Goal: Task Accomplishment & Management: Complete application form

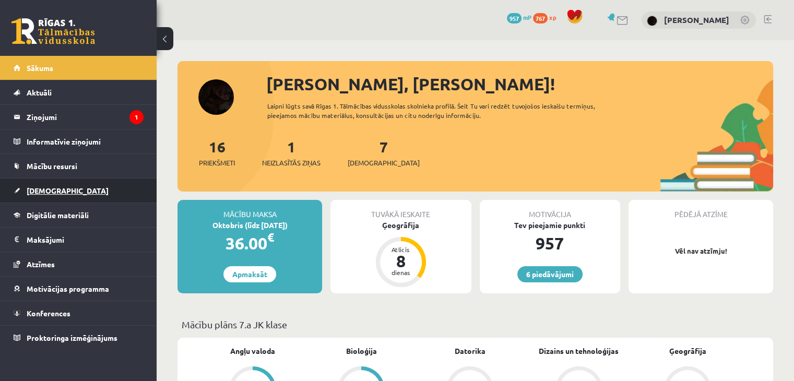
click at [50, 191] on span "[DEMOGRAPHIC_DATA]" at bounding box center [68, 190] width 82 height 9
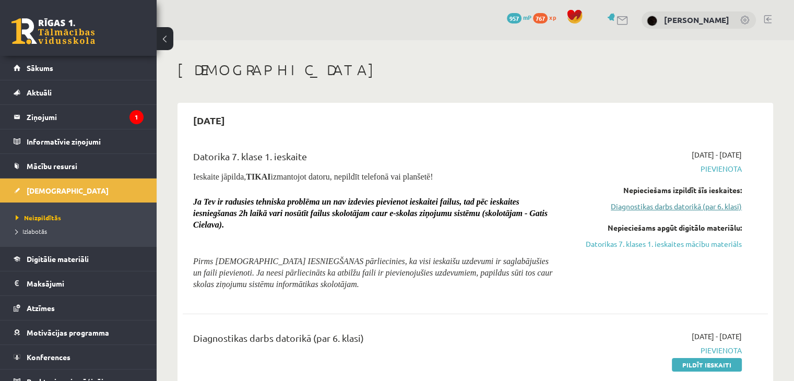
click at [606, 207] on link "Diagnostikas darbs datorikā (par 6. klasi)" at bounding box center [655, 206] width 172 height 11
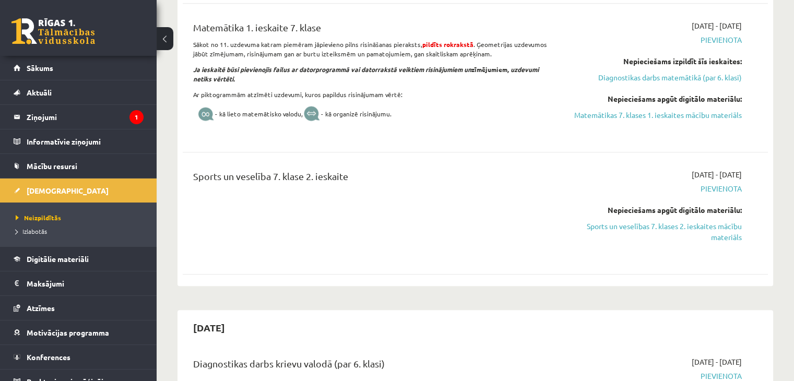
scroll to position [684, 0]
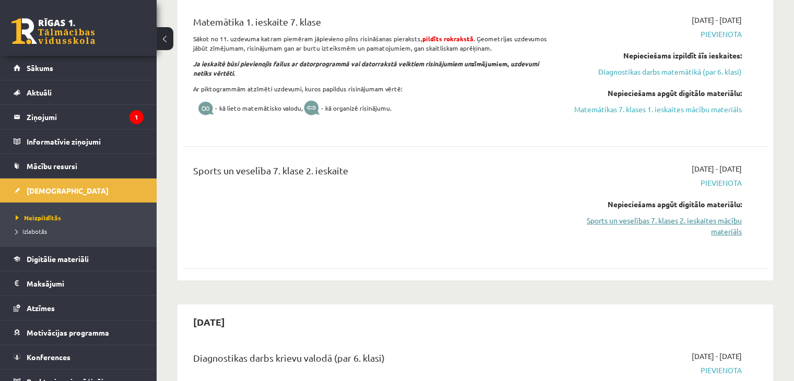
click at [591, 218] on link "Sports un veselības 7. klases 2. ieskaites mācību materiāls" at bounding box center [655, 226] width 172 height 22
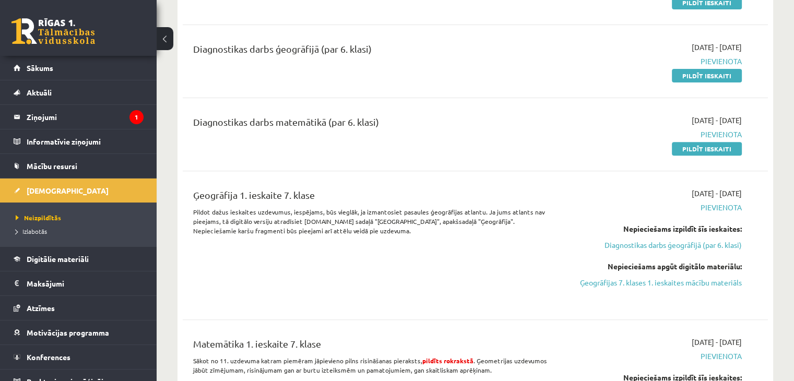
scroll to position [261, 0]
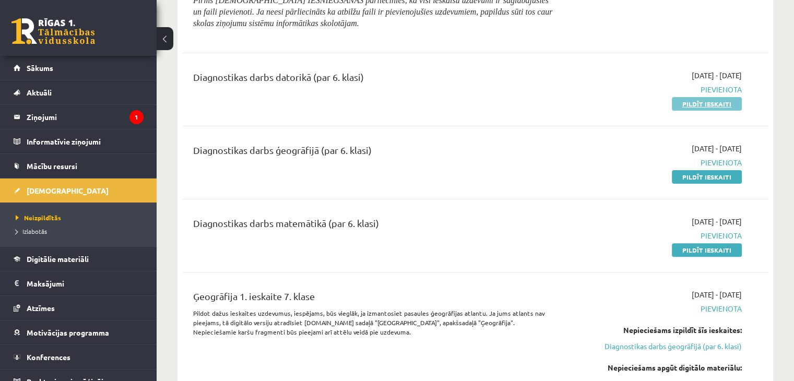
click at [683, 100] on link "Pildīt ieskaiti" at bounding box center [707, 104] width 70 height 14
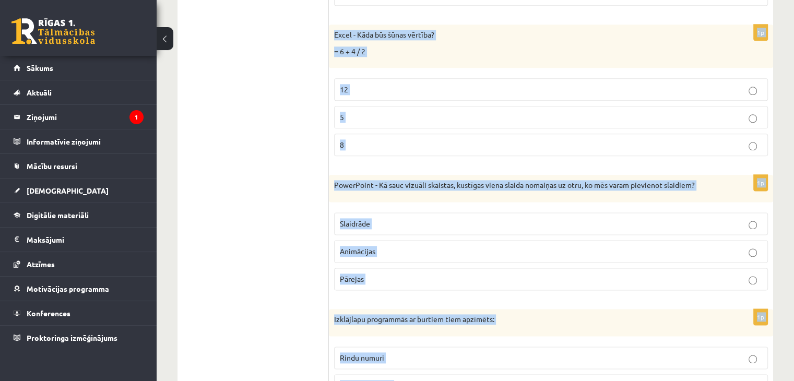
scroll to position [5365, 0]
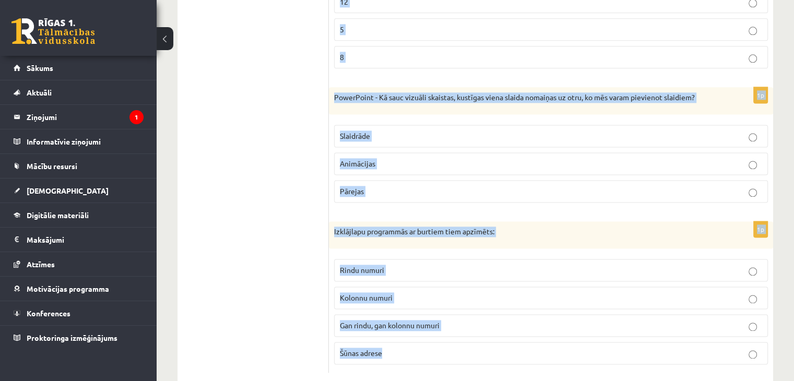
drag, startPoint x: 330, startPoint y: 208, endPoint x: 468, endPoint y: 343, distance: 193.4
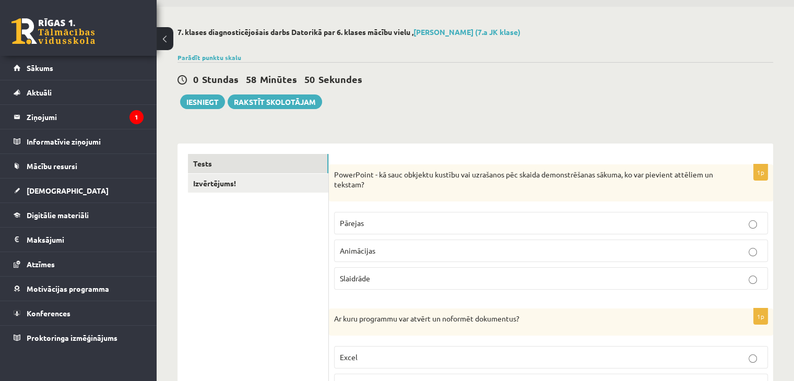
scroll to position [52, 0]
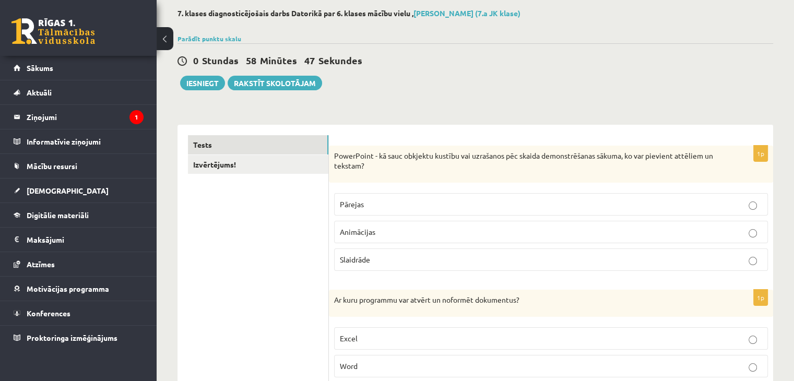
drag, startPoint x: 330, startPoint y: 151, endPoint x: 334, endPoint y: 158, distance: 8.4
click at [332, 159] on div "PowerPoint - kā sauc obkjektu kustību vai uzrašanos pēc skaida demonstrēšanas s…" at bounding box center [551, 164] width 444 height 37
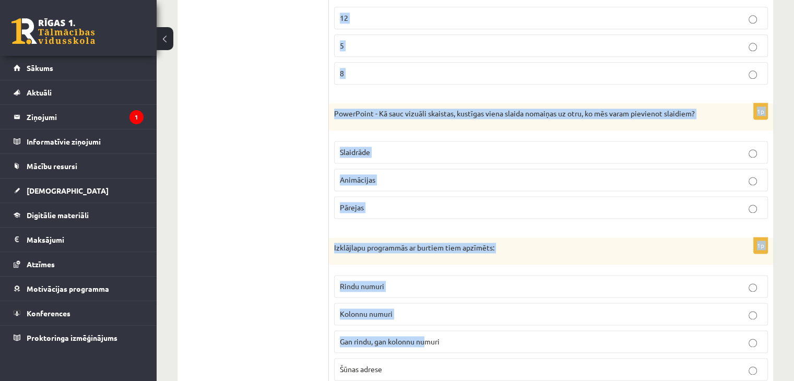
scroll to position [5365, 0]
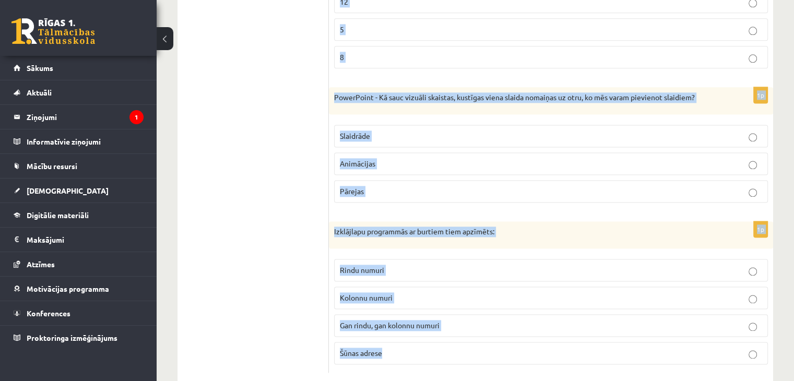
drag, startPoint x: 335, startPoint y: 157, endPoint x: 436, endPoint y: 349, distance: 216.9
copy form "PowerPoint - kā sauc obkjektu kustību vai uzrašanos pēc skaida demonstrēšanas s…"
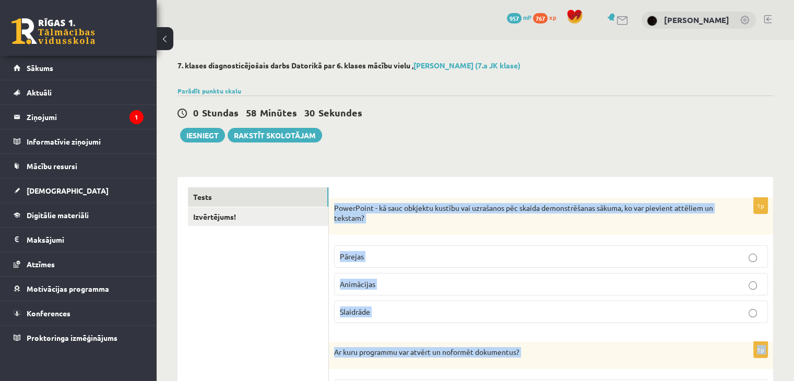
click at [448, 291] on label "Animācijas" at bounding box center [551, 284] width 434 height 22
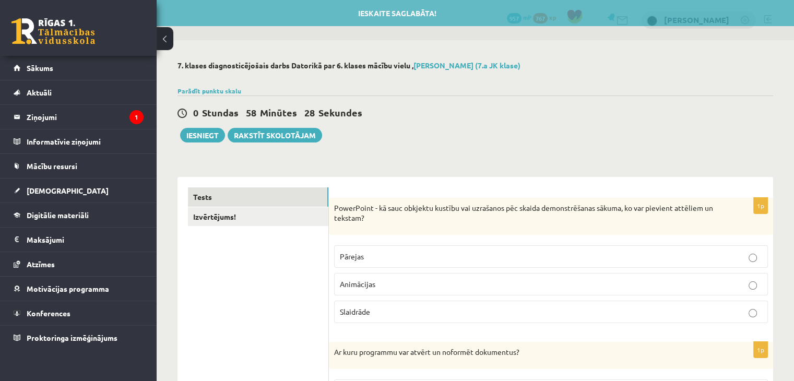
click at [399, 281] on p "Animācijas" at bounding box center [551, 284] width 422 height 11
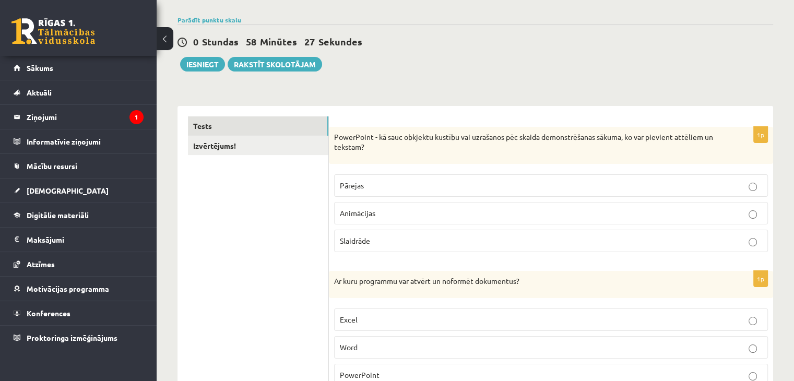
scroll to position [157, 0]
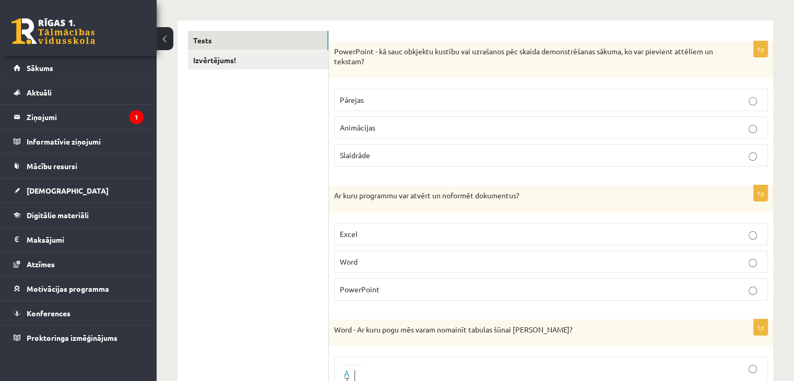
click at [394, 254] on label "Word" at bounding box center [551, 262] width 434 height 22
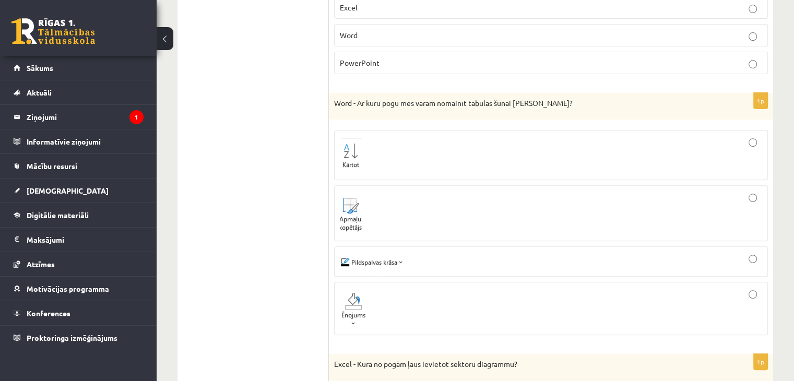
scroll to position [470, 0]
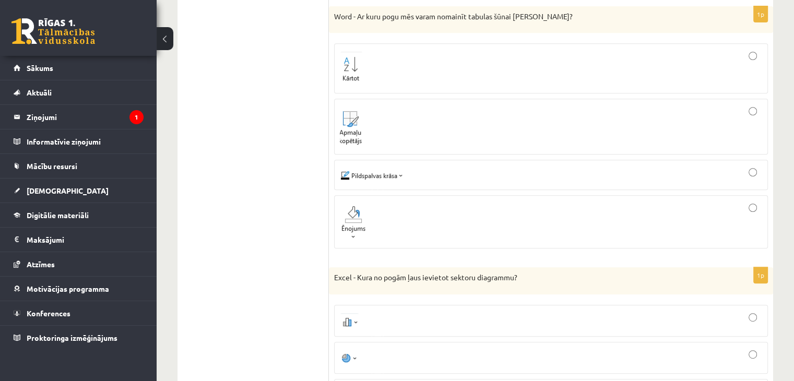
click at [367, 214] on img at bounding box center [354, 222] width 29 height 37
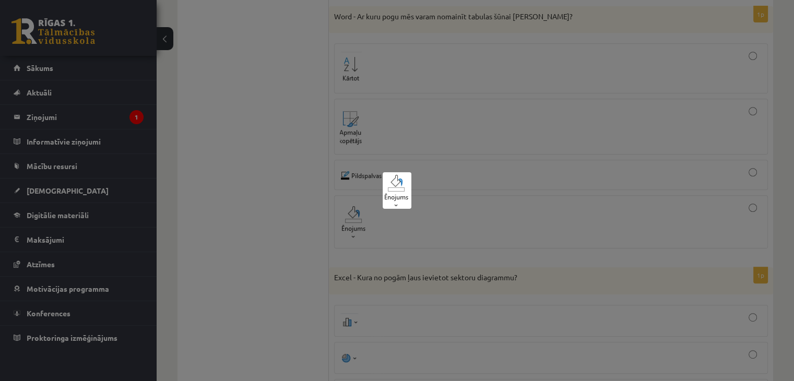
click at [368, 217] on div at bounding box center [397, 190] width 794 height 381
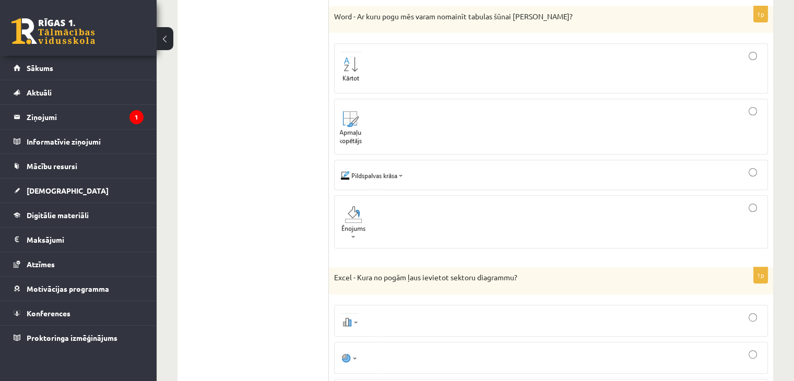
click at [405, 221] on div at bounding box center [551, 222] width 422 height 42
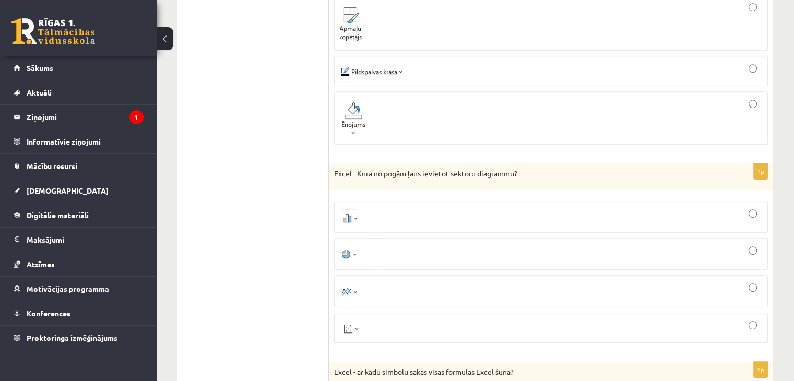
scroll to position [574, 0]
click at [390, 248] on div at bounding box center [551, 253] width 422 height 20
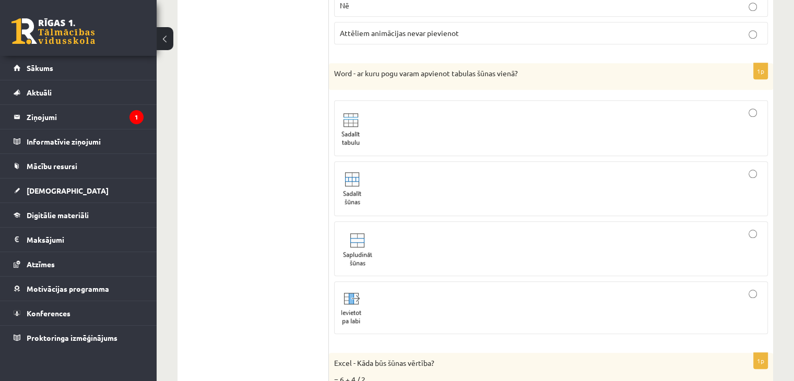
scroll to position [5365, 0]
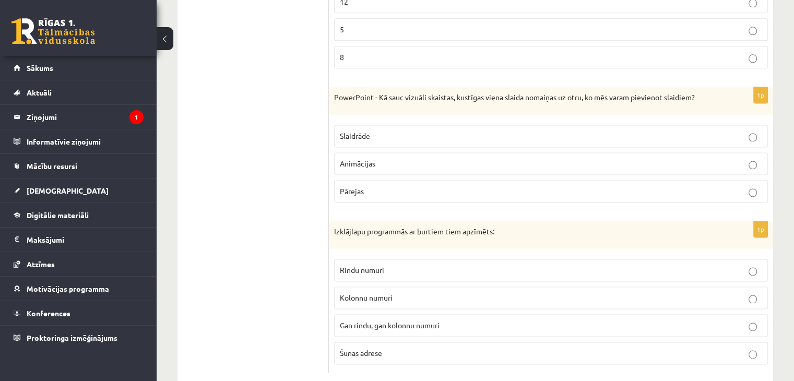
click at [421, 292] on p "Kolonnu numuri" at bounding box center [551, 297] width 422 height 11
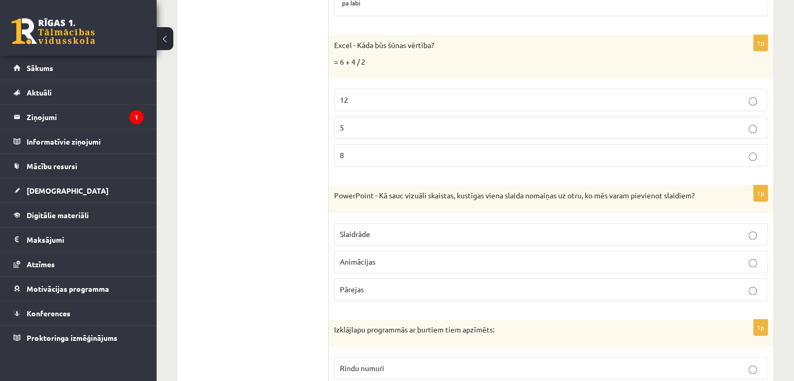
scroll to position [5261, 0]
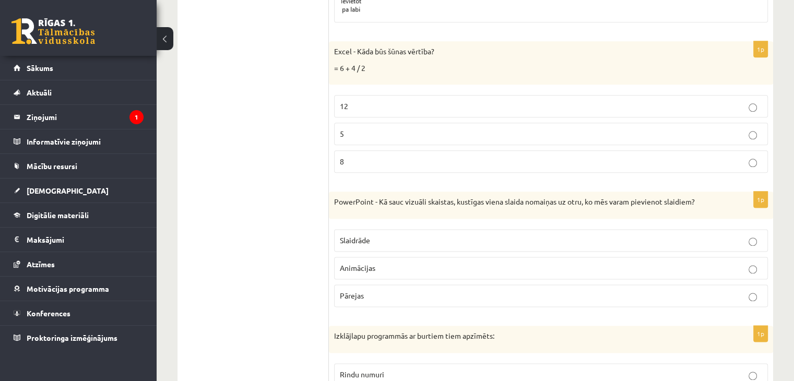
click at [367, 290] on p "Pārejas" at bounding box center [551, 295] width 422 height 11
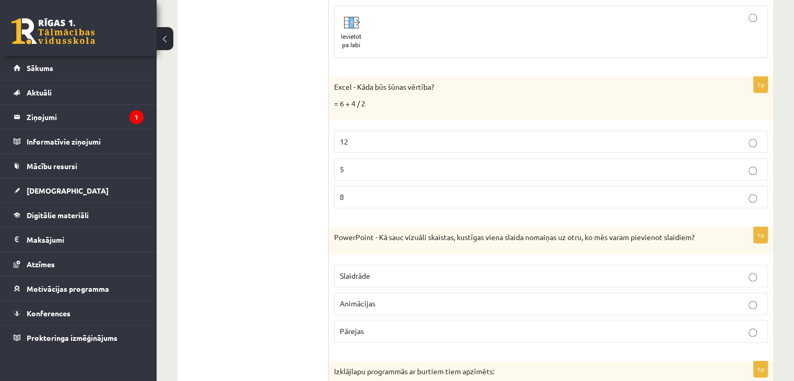
scroll to position [5209, 0]
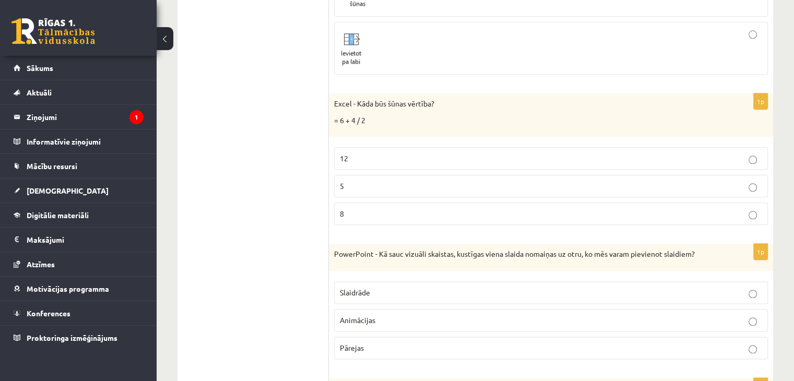
click at [346, 208] on p "8" at bounding box center [551, 213] width 422 height 11
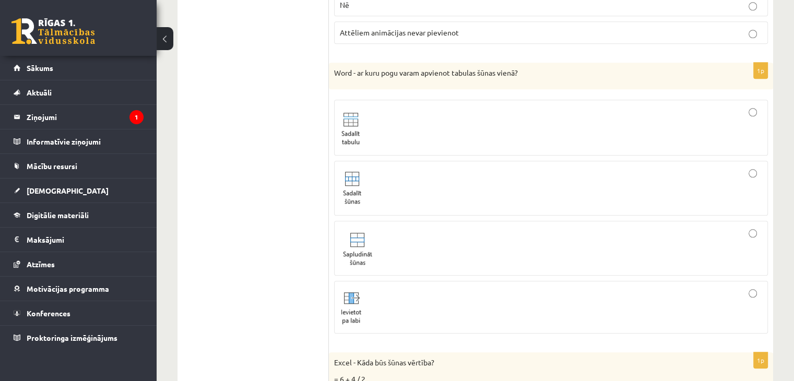
scroll to position [4948, 0]
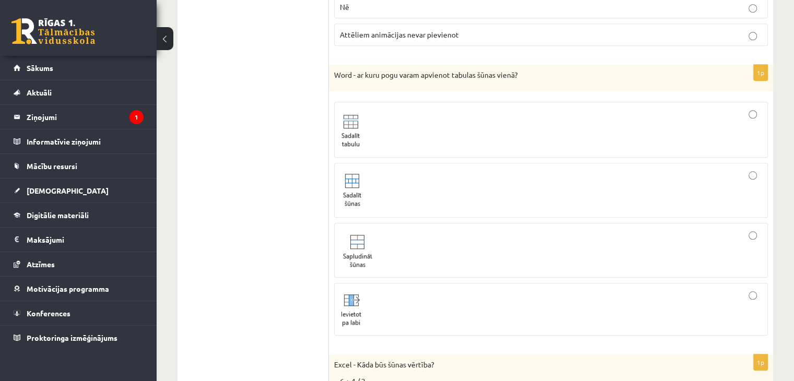
click at [476, 229] on div at bounding box center [551, 250] width 422 height 43
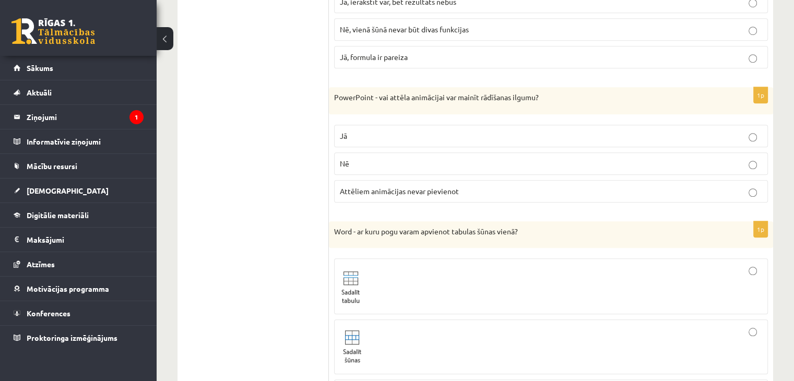
click at [355, 125] on label "Jā" at bounding box center [551, 136] width 434 height 22
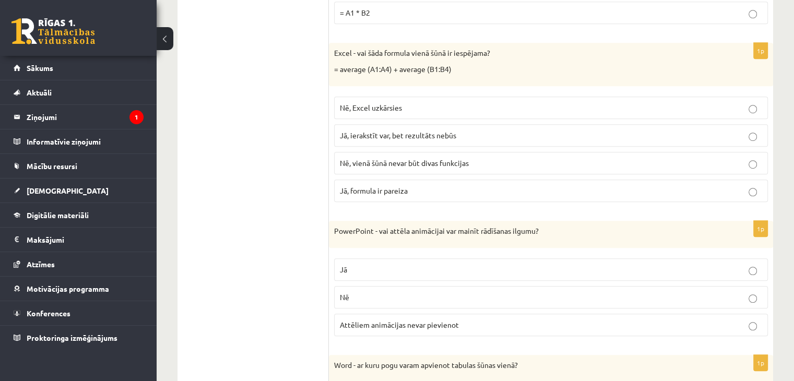
scroll to position [4635, 0]
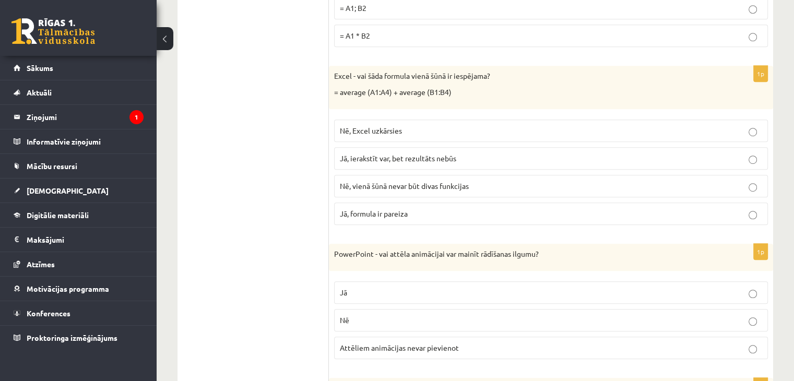
click at [349, 209] on span "Jā, formula ir pareiza" at bounding box center [374, 213] width 68 height 9
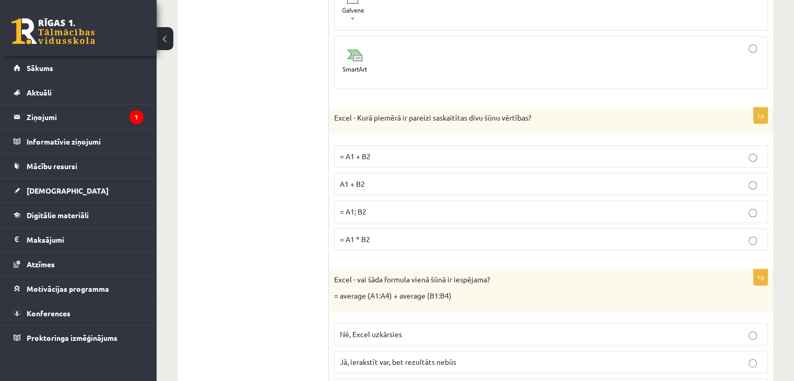
scroll to position [4426, 0]
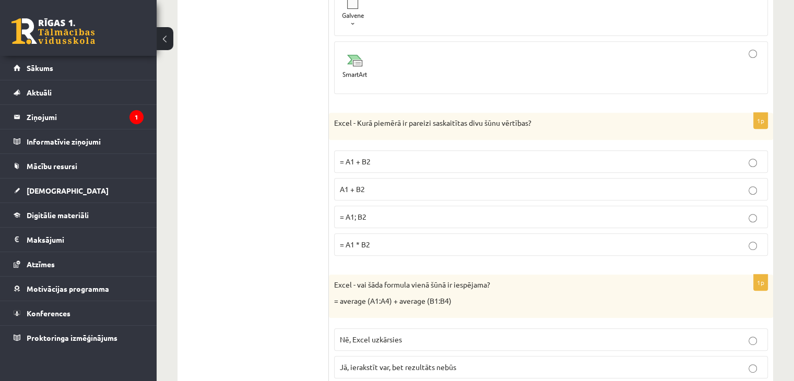
click at [368, 156] on p "= A1 + B2" at bounding box center [551, 161] width 422 height 11
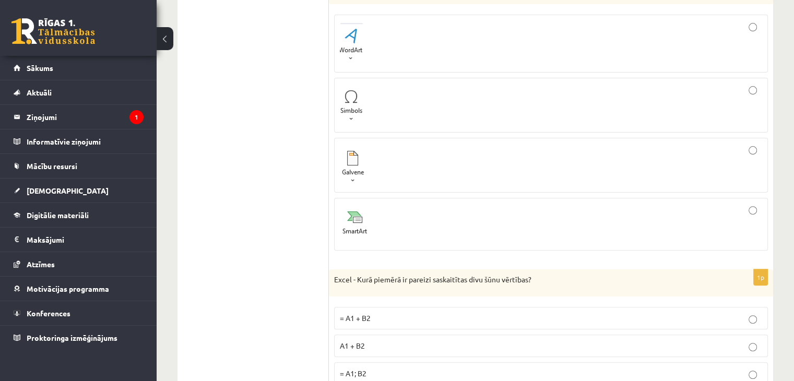
click at [424, 84] on div at bounding box center [551, 105] width 422 height 43
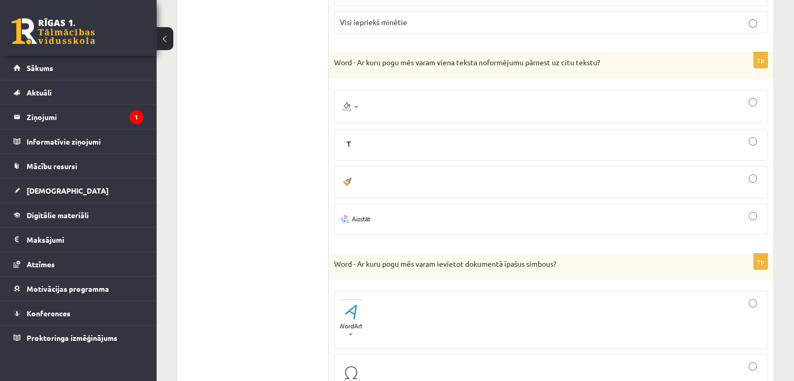
scroll to position [3956, 0]
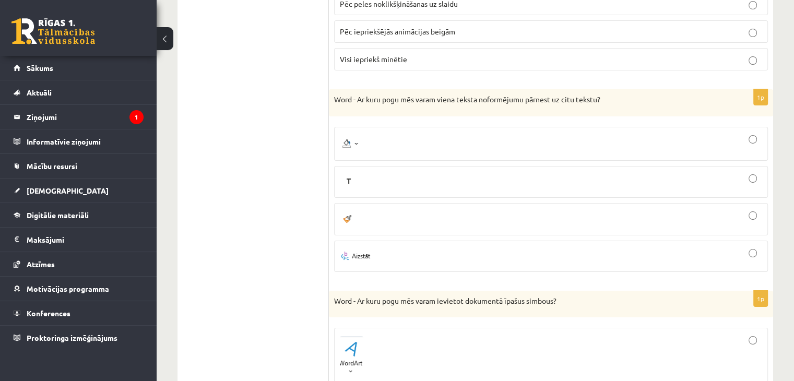
click at [373, 209] on div at bounding box center [551, 219] width 422 height 21
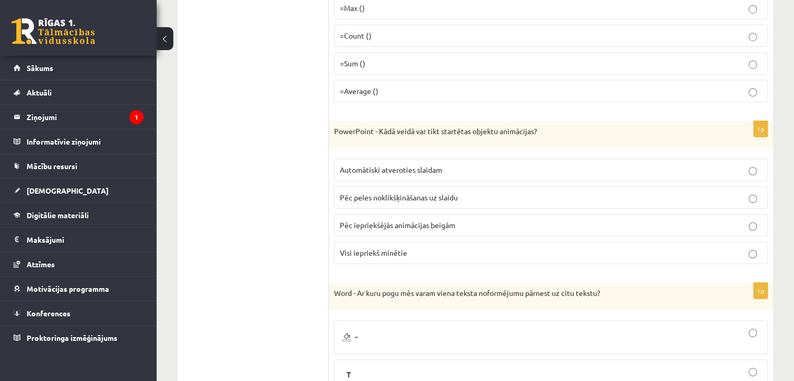
scroll to position [3747, 0]
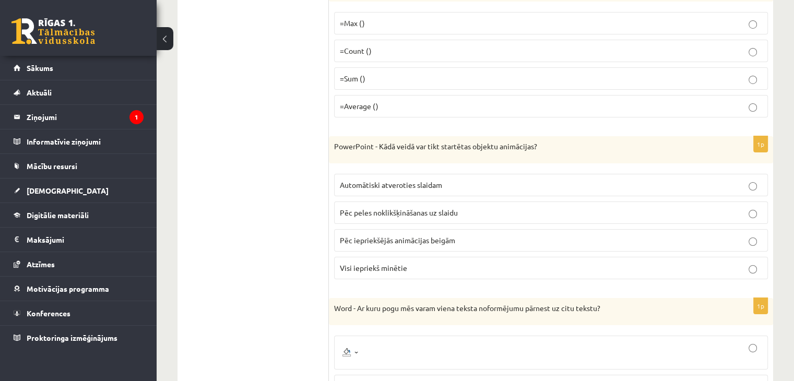
click at [351, 263] on span "Visi iepriekš minētie" at bounding box center [373, 267] width 67 height 9
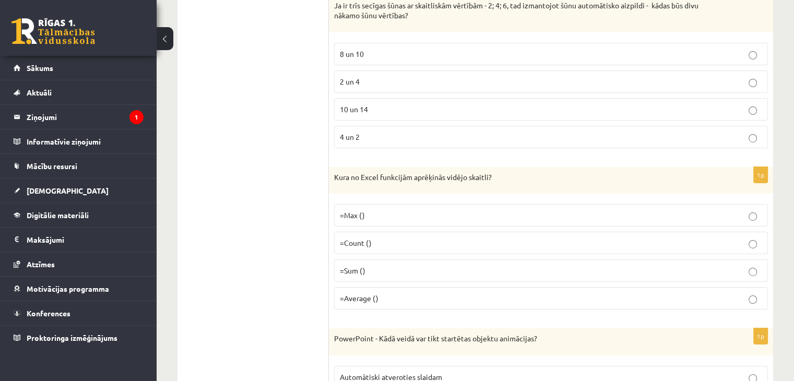
scroll to position [3539, 0]
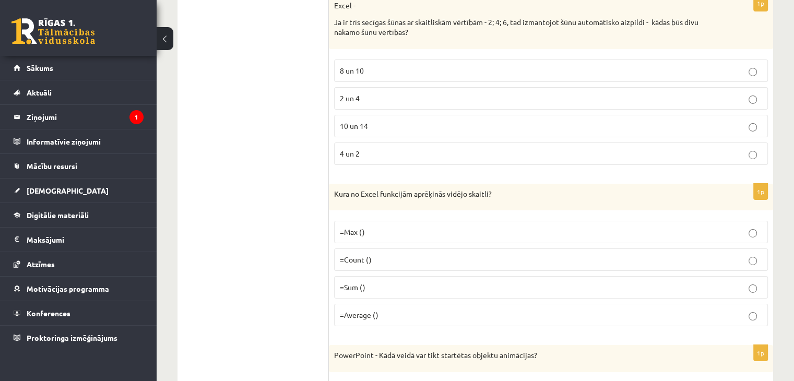
click at [367, 310] on p "=Average ()" at bounding box center [551, 315] width 422 height 11
click at [342, 59] on label "8 un 10" at bounding box center [551, 70] width 434 height 22
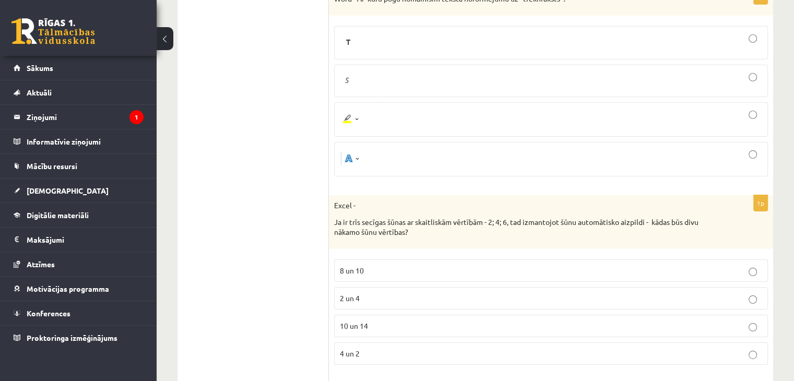
scroll to position [3278, 0]
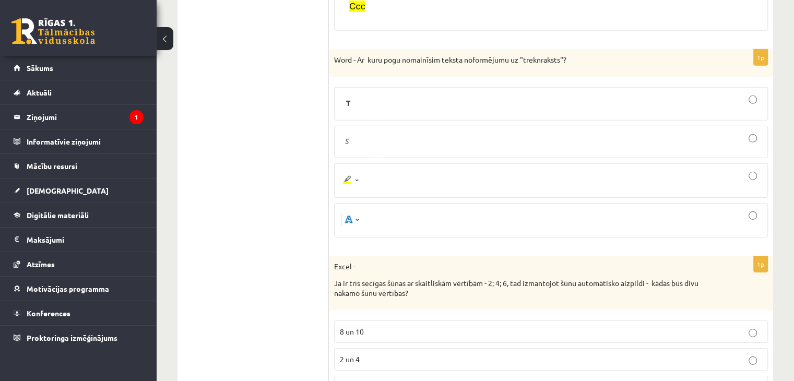
click at [356, 211] on img at bounding box center [350, 220] width 20 height 18
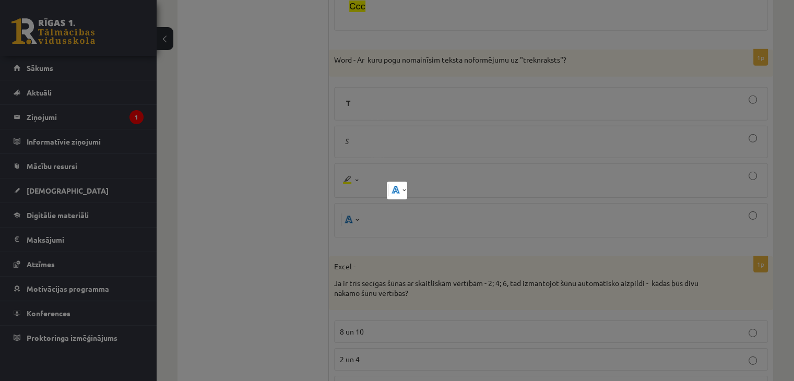
click at [372, 212] on div at bounding box center [397, 190] width 794 height 381
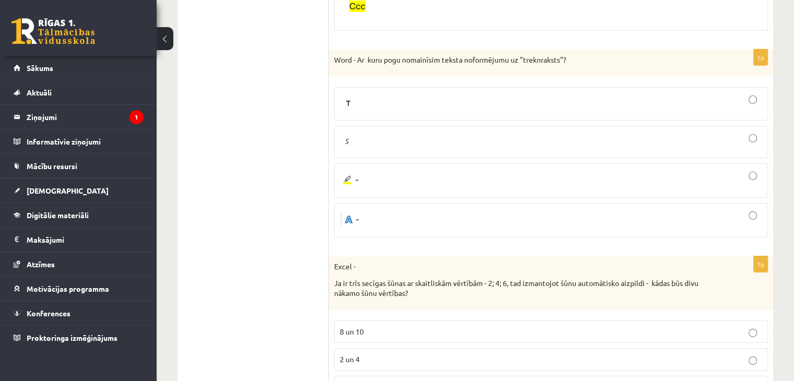
click at [591, 102] on label at bounding box center [551, 103] width 434 height 33
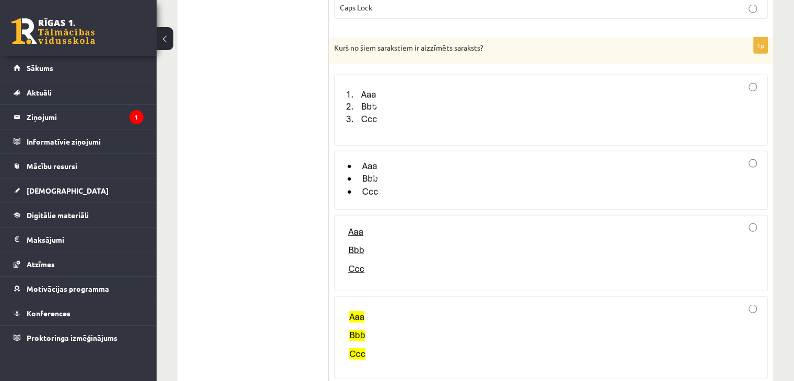
scroll to position [2912, 0]
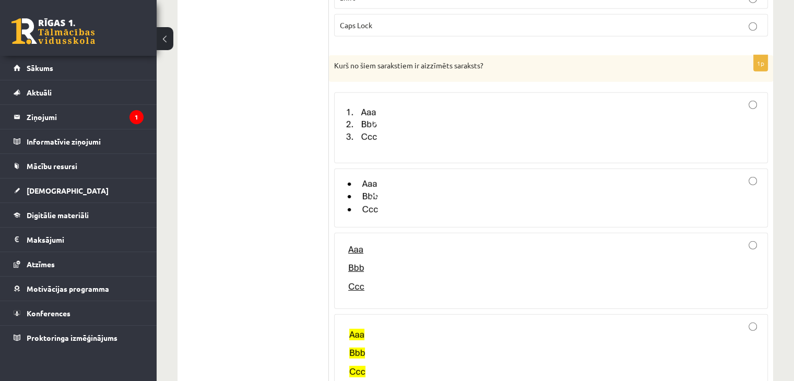
click at [503, 192] on div at bounding box center [551, 197] width 422 height 47
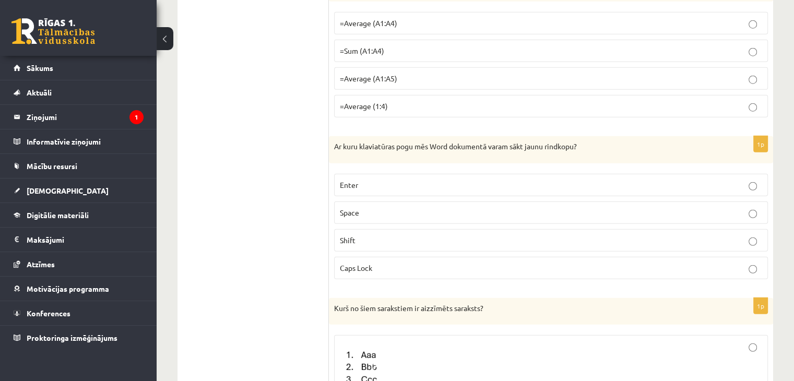
scroll to position [2651, 0]
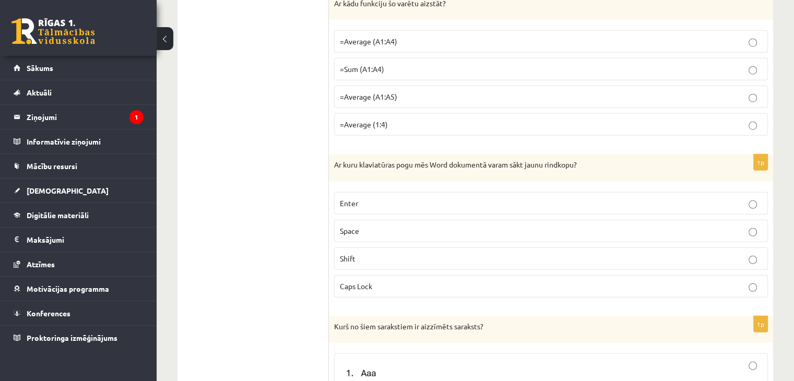
click at [359, 200] on label "Enter" at bounding box center [551, 203] width 434 height 22
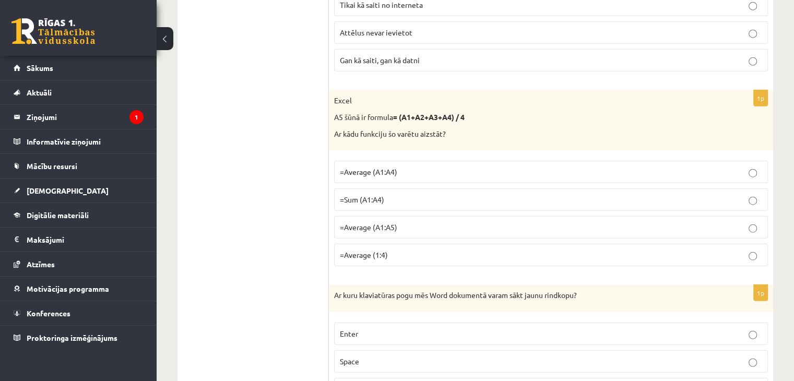
scroll to position [2495, 0]
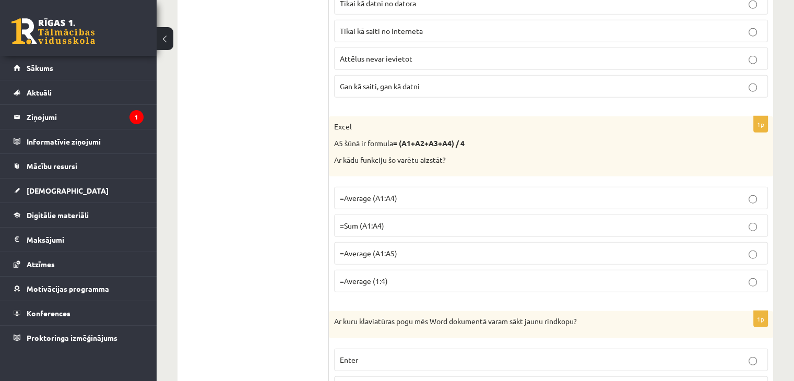
click at [350, 248] on label "=Average (A1:A5)" at bounding box center [551, 253] width 434 height 22
click at [361, 193] on span "=Average (A1:A4)" at bounding box center [368, 197] width 57 height 9
click at [353, 193] on span "=Average (A1:A4)" at bounding box center [368, 197] width 57 height 9
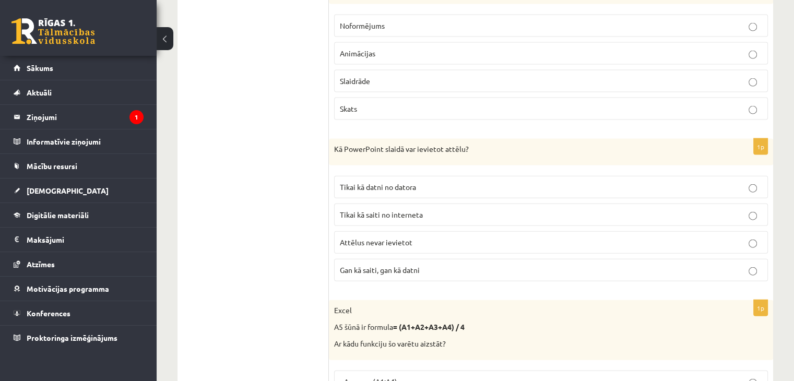
scroll to position [2286, 0]
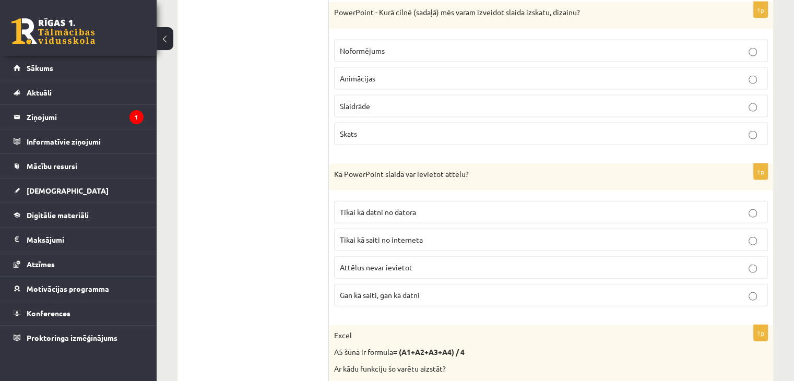
click at [352, 290] on span "Gan kā saiti, gan kā datni" at bounding box center [380, 294] width 80 height 9
click at [350, 290] on span "Gan kā saiti, gan kā datni" at bounding box center [380, 294] width 80 height 9
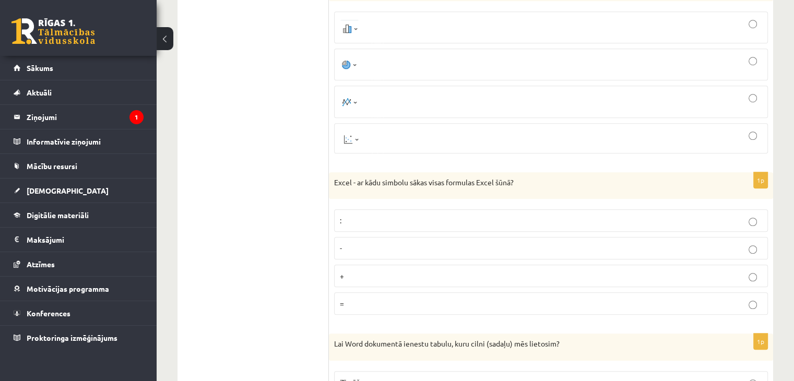
scroll to position [825, 0]
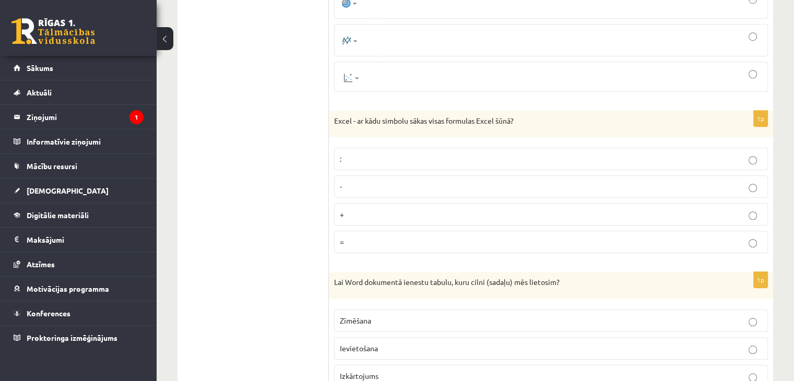
click at [373, 247] on label "=" at bounding box center [551, 242] width 434 height 22
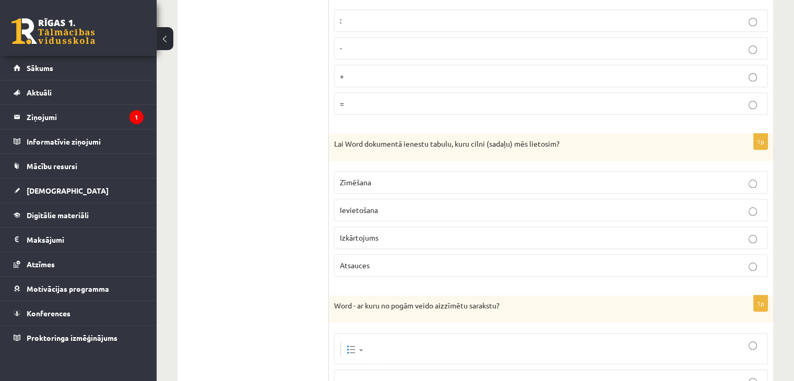
scroll to position [981, 0]
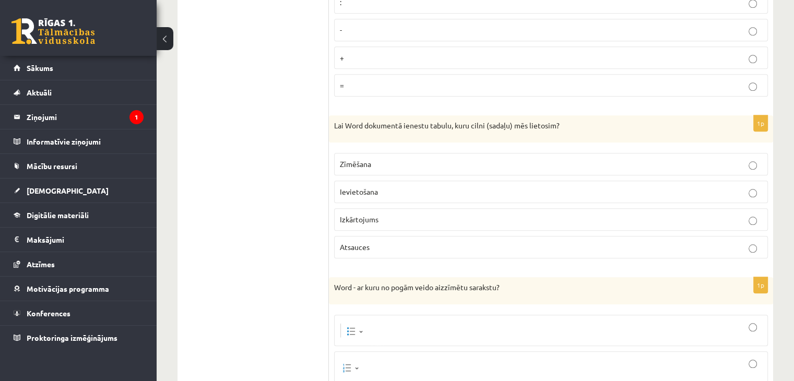
click at [384, 187] on p "Ievietošana" at bounding box center [551, 191] width 422 height 11
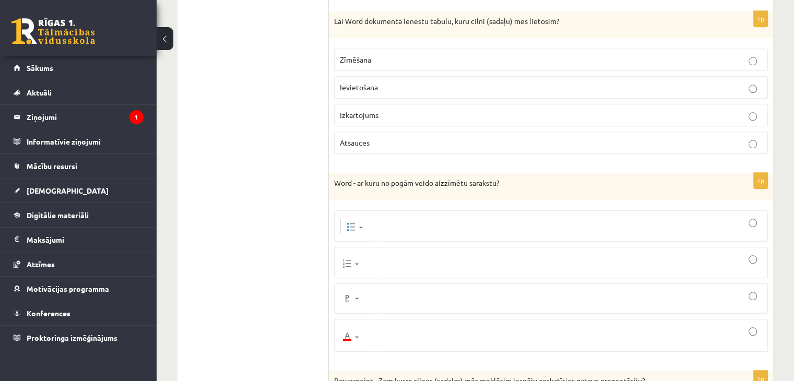
click at [434, 222] on div at bounding box center [551, 226] width 422 height 20
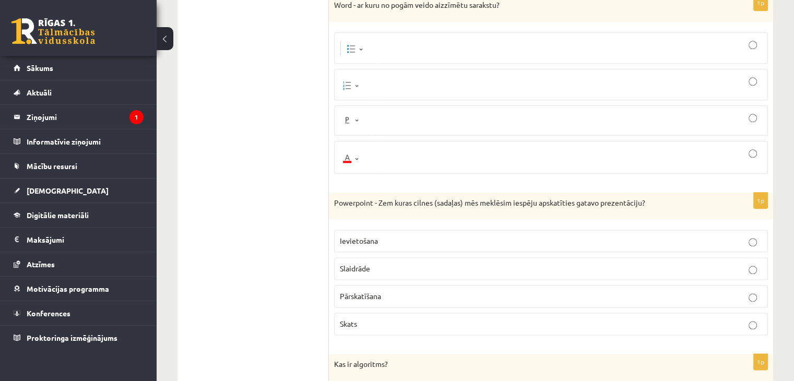
scroll to position [1294, 0]
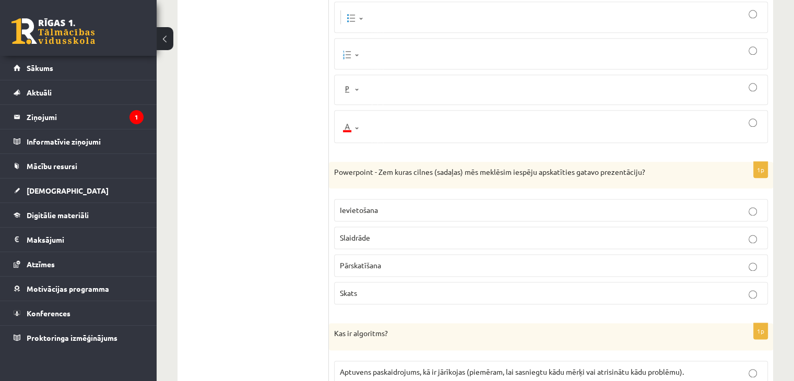
click at [353, 233] on span "Slaidrāde" at bounding box center [355, 237] width 30 height 9
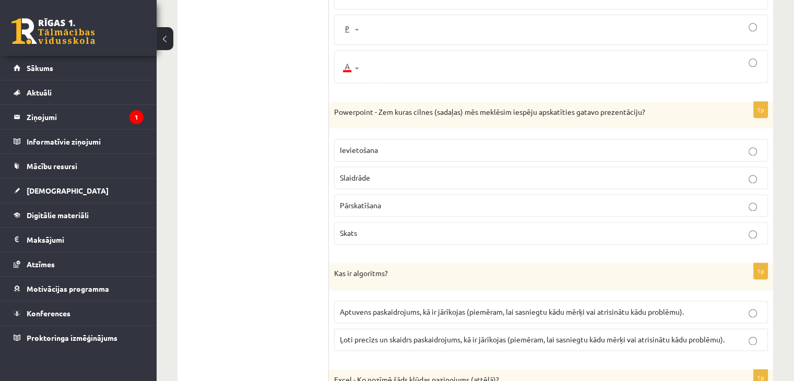
scroll to position [1451, 0]
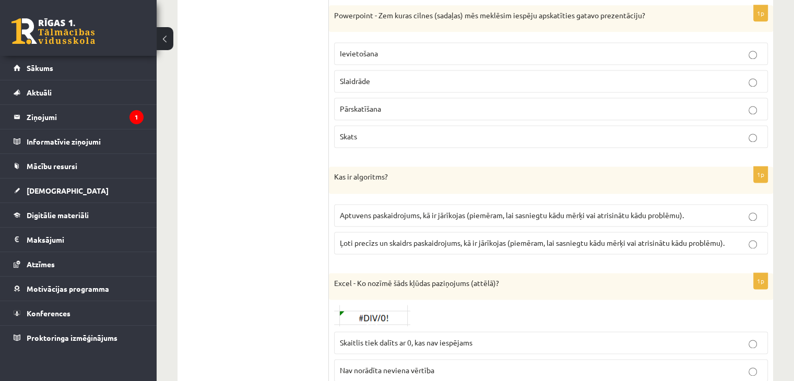
click at [353, 238] on span "Ļoti precīzs un skaidrs paskaidrojums, kā ir jārīkojas (piemēram, lai sasniegtu…" at bounding box center [532, 242] width 385 height 9
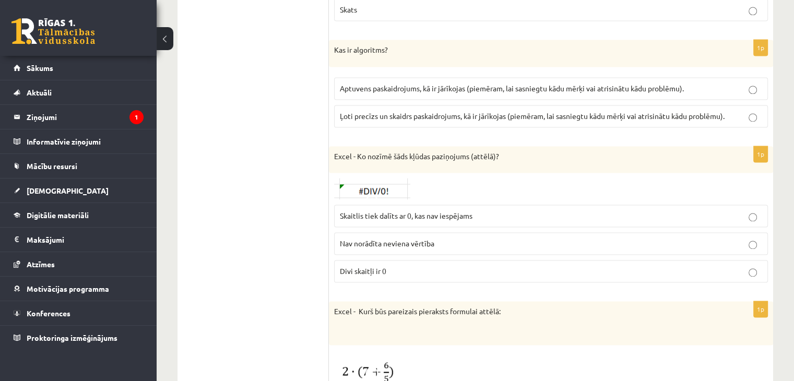
scroll to position [1608, 0]
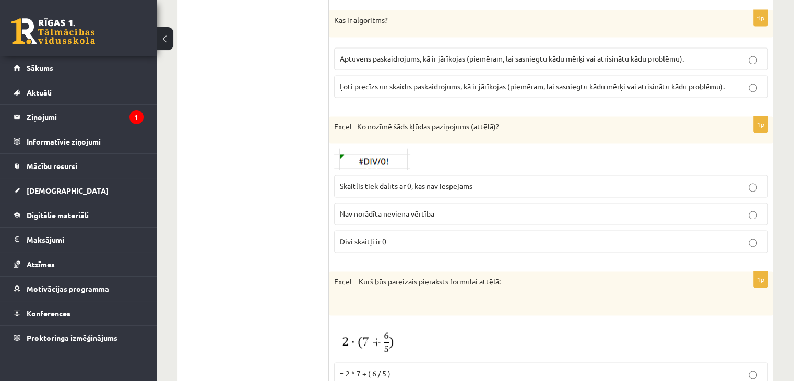
click at [380, 236] on span "Divi skaitļi ir 0" at bounding box center [363, 240] width 46 height 9
click at [355, 183] on p "Skaitlis tiek dalīts ar 0, kas nav iespējams" at bounding box center [551, 186] width 422 height 11
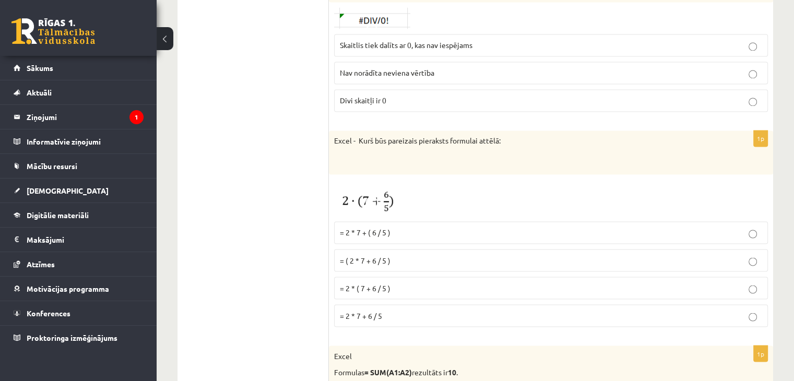
scroll to position [1816, 0]
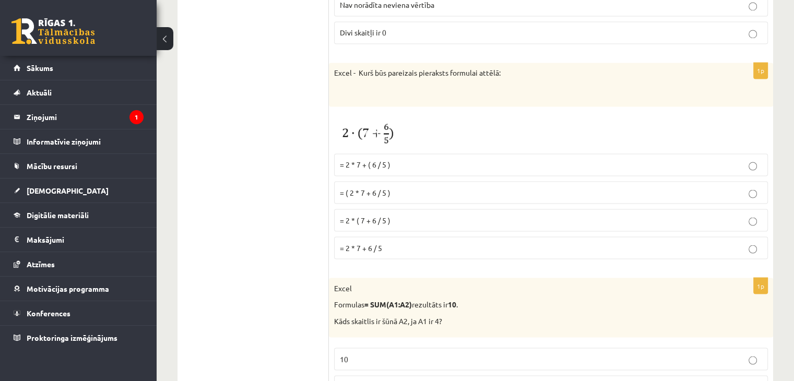
click at [356, 243] on span "= 2 * 7 + 6 / 5" at bounding box center [361, 247] width 42 height 9
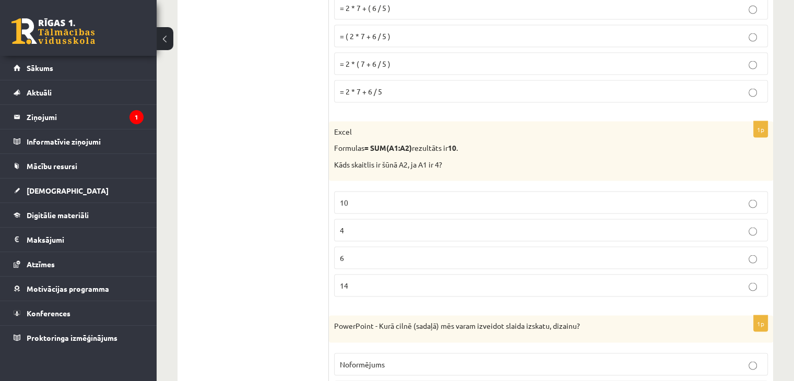
click at [386, 255] on label "6" at bounding box center [551, 257] width 434 height 22
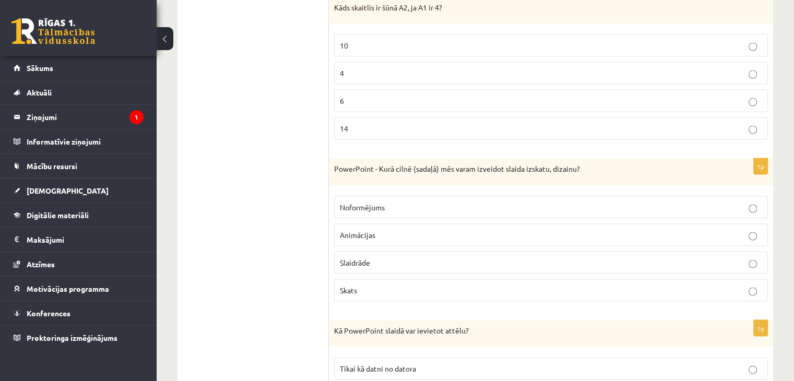
click at [388, 202] on p "Noformējums" at bounding box center [551, 207] width 422 height 11
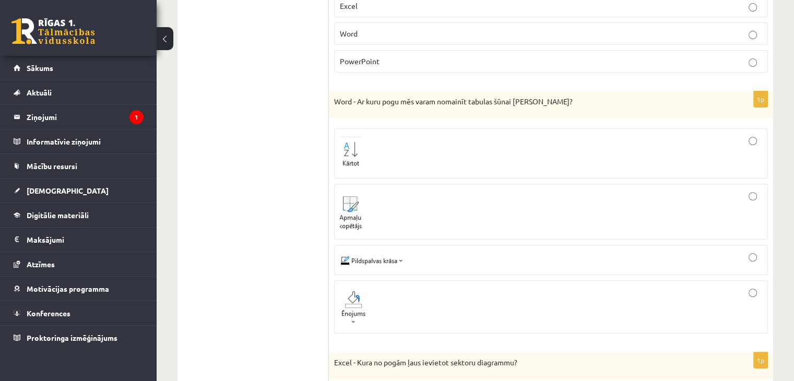
scroll to position [0, 0]
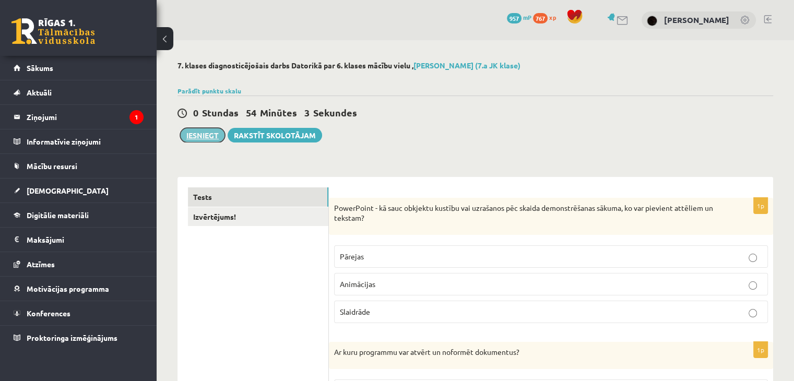
click at [192, 138] on button "Iesniegt" at bounding box center [202, 135] width 45 height 15
click at [267, 220] on link "Izvērtējums!" at bounding box center [258, 216] width 140 height 19
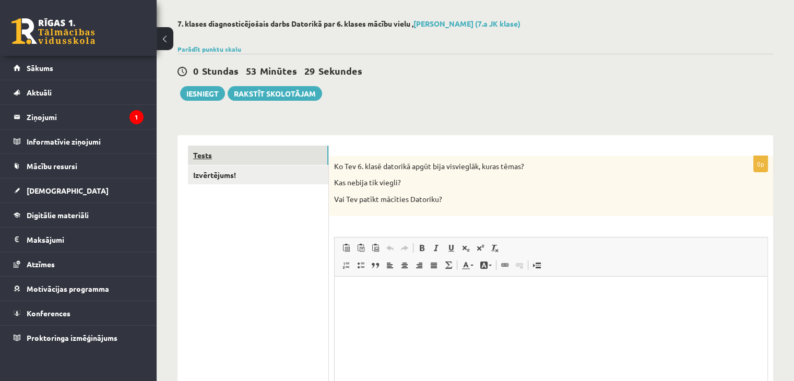
click at [230, 159] on link "Tests" at bounding box center [258, 155] width 140 height 19
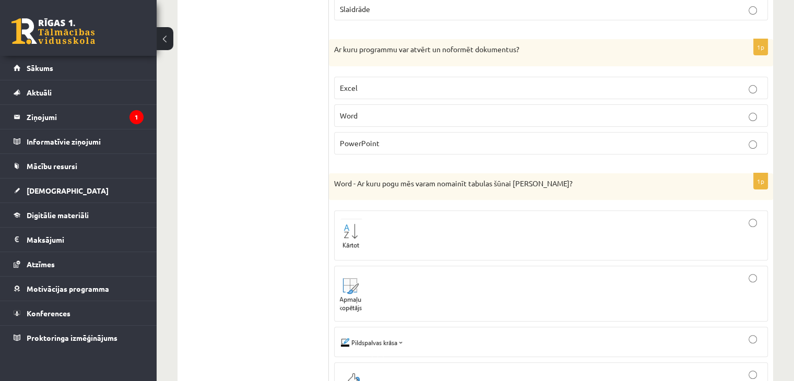
scroll to position [146, 0]
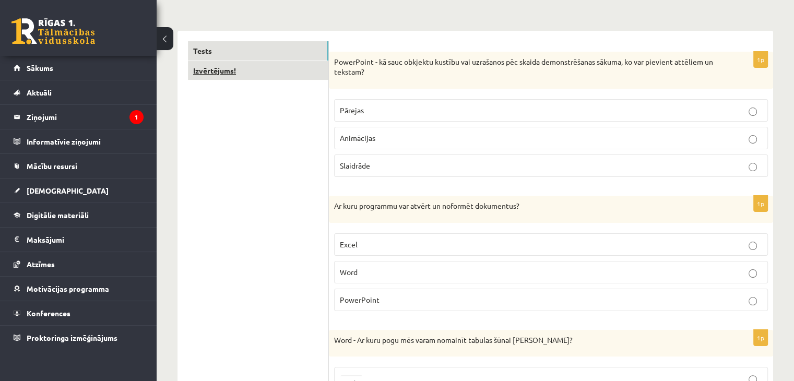
click at [254, 74] on link "Izvērtējums!" at bounding box center [258, 70] width 140 height 19
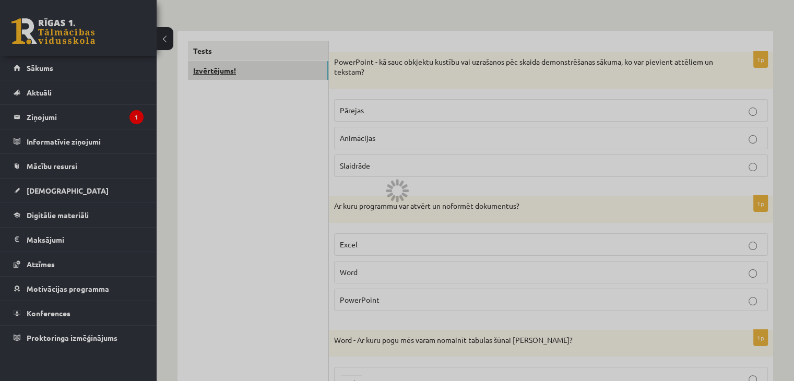
scroll to position [42, 0]
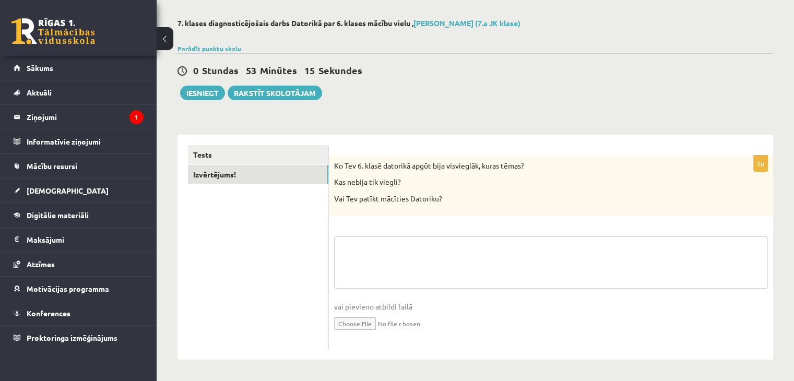
click at [358, 254] on textarea at bounding box center [551, 262] width 434 height 52
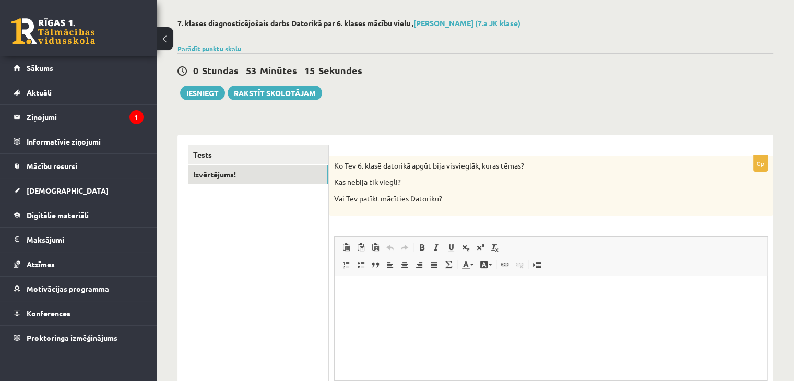
scroll to position [0, 0]
click at [365, 295] on p "Bagātinātā teksta redaktors, wiswyg-editor-user-answer-47433944001700" at bounding box center [551, 291] width 412 height 11
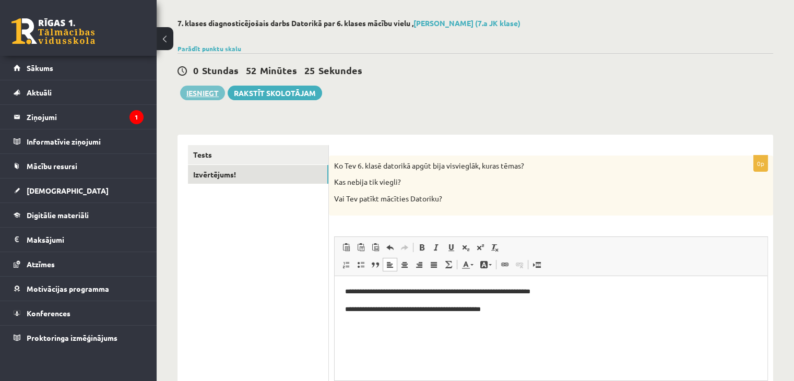
click at [207, 92] on button "Iesniegt" at bounding box center [202, 93] width 45 height 15
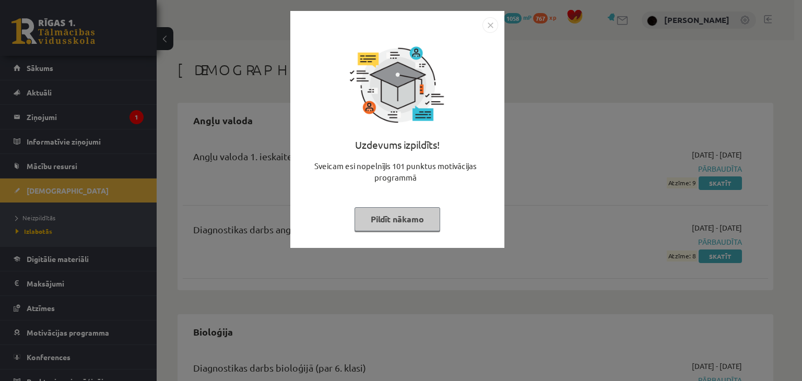
click at [532, 103] on div "Uzdevums izpildīts! Sveicam esi nopelnījis 101 punktus motivācijas programmā Pi…" at bounding box center [401, 190] width 802 height 381
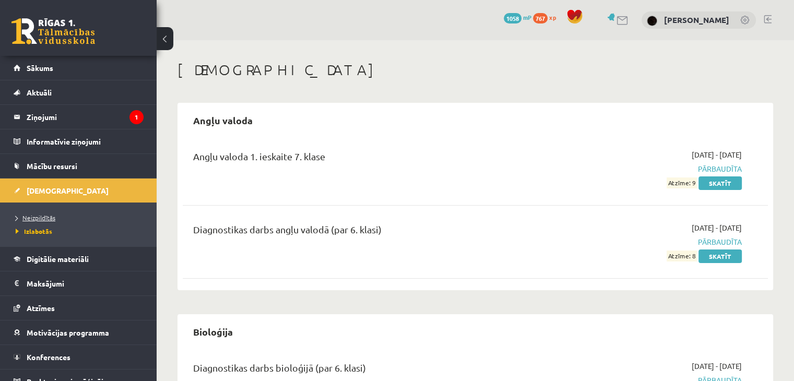
click at [48, 220] on span "Neizpildītās" at bounding box center [36, 217] width 40 height 8
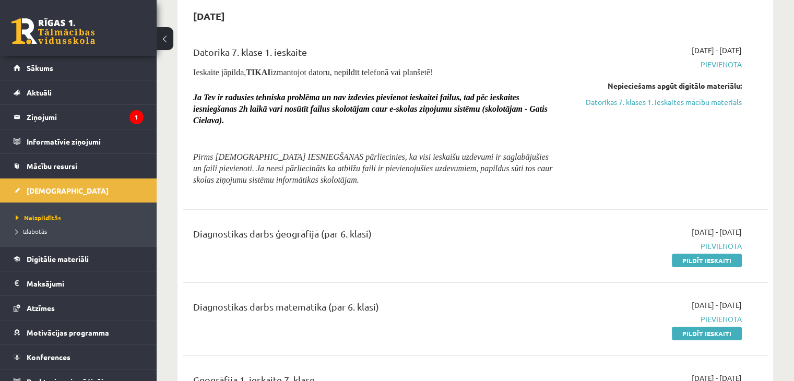
scroll to position [157, 0]
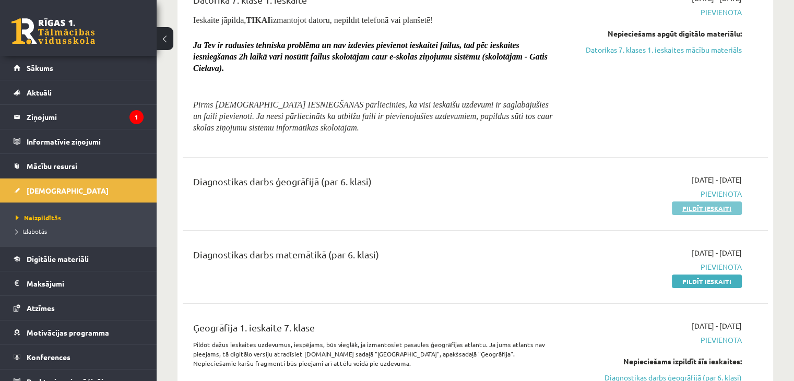
click at [686, 206] on link "Pildīt ieskaiti" at bounding box center [707, 208] width 70 height 14
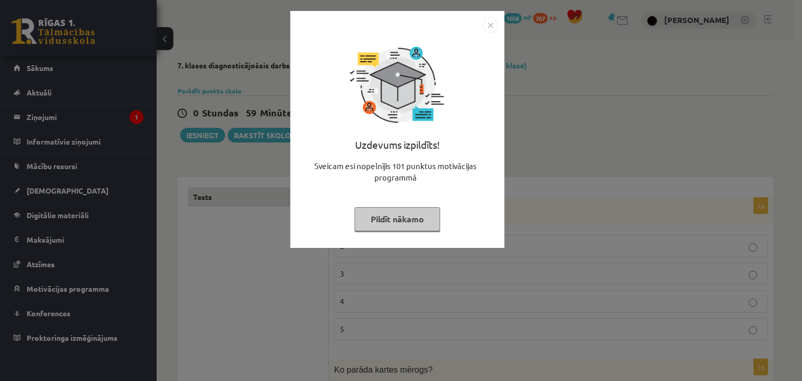
click at [484, 25] on img "Close" at bounding box center [490, 25] width 16 height 16
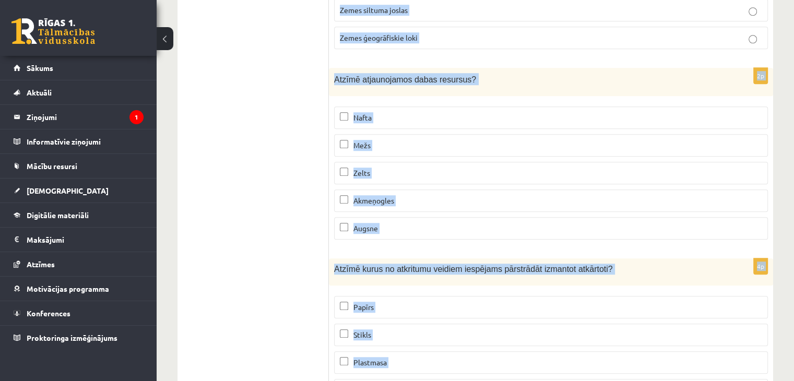
scroll to position [4875, 0]
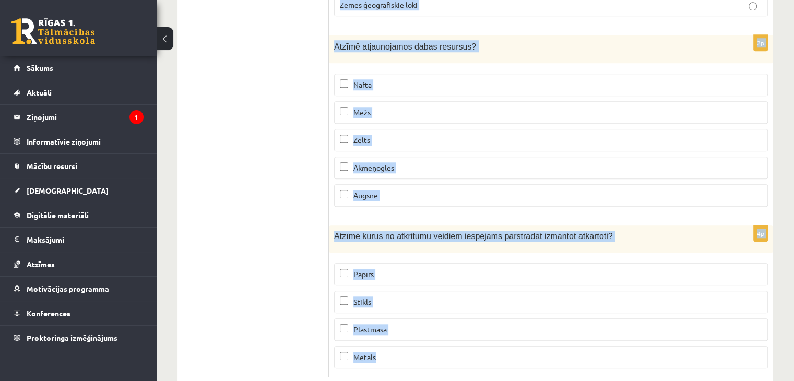
drag, startPoint x: 331, startPoint y: 200, endPoint x: 577, endPoint y: 345, distance: 284.7
copy form "Ar cik valstīm Latvijai ir sauszemes robeža? 2 3 4 5 1p Ko parāda kartes mērogs…"
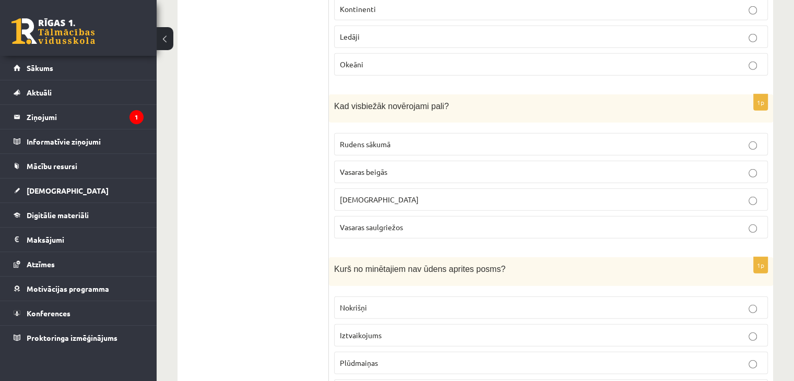
scroll to position [0, 0]
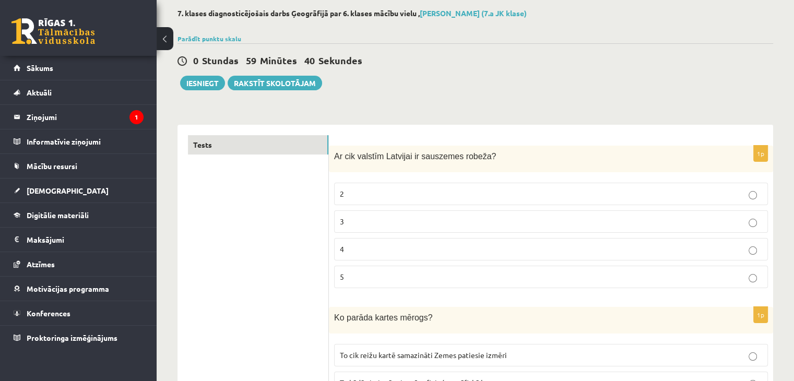
click at [375, 251] on p "4" at bounding box center [551, 249] width 422 height 11
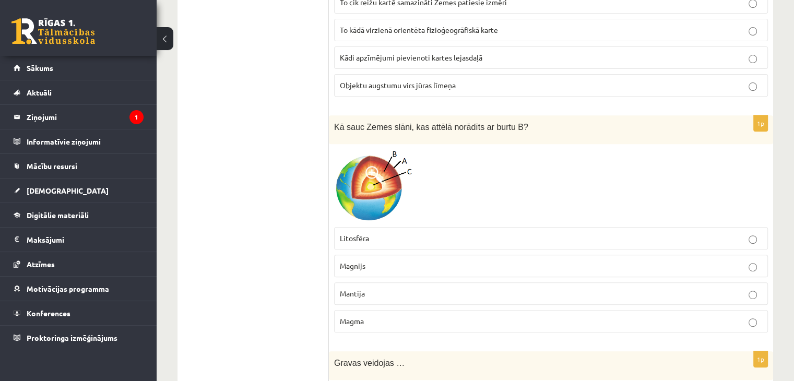
scroll to position [418, 0]
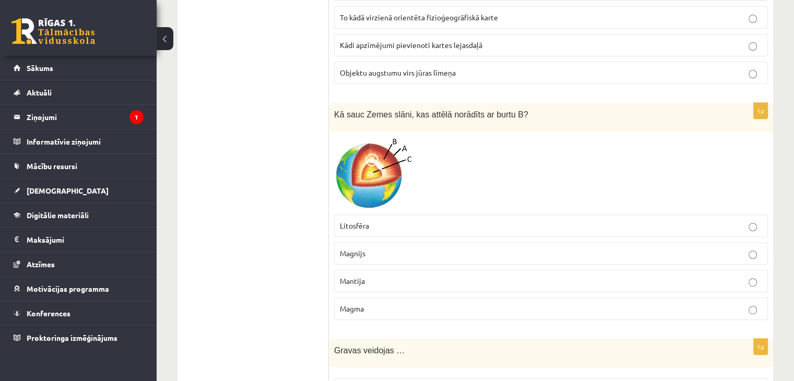
click at [338, 282] on label "Mantija" at bounding box center [551, 281] width 434 height 22
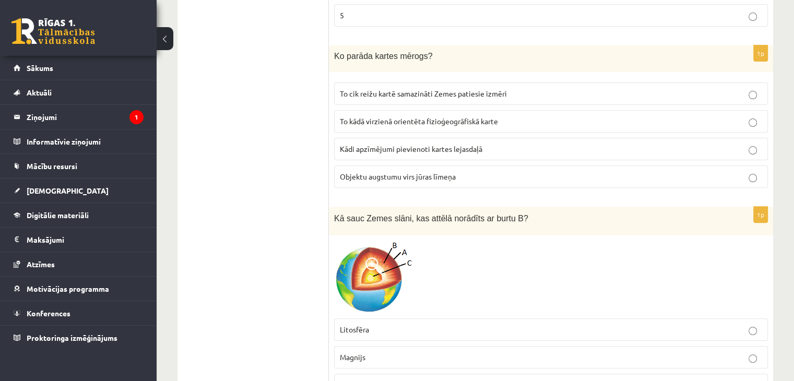
scroll to position [313, 0]
click at [340, 94] on span "To cik reižu kartē samazināti Zemes patiesie izmēri" at bounding box center [423, 93] width 167 height 9
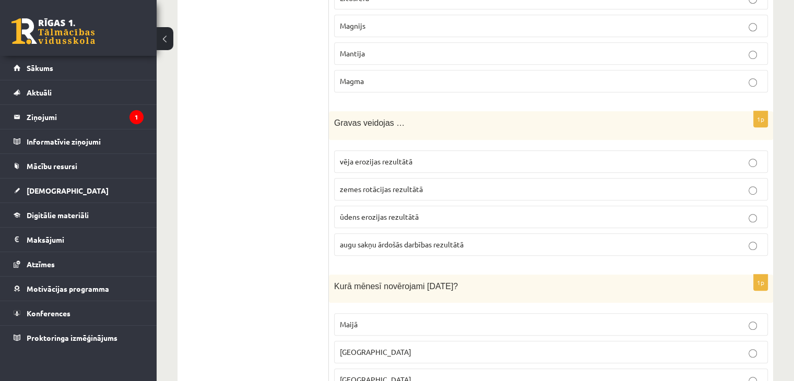
scroll to position [679, 0]
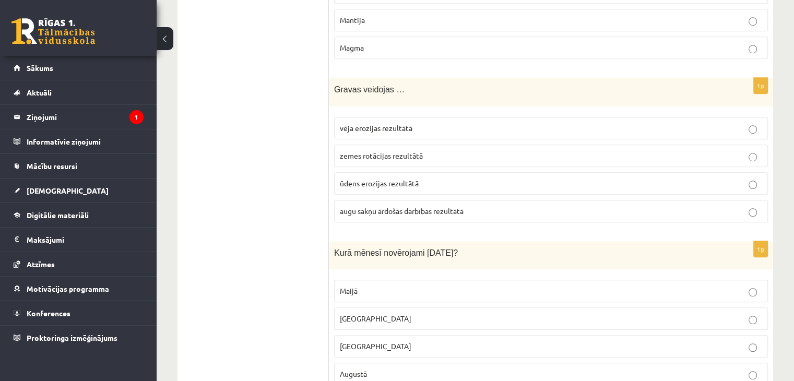
click at [352, 178] on p "ūdens erozijas rezultātā" at bounding box center [551, 183] width 422 height 11
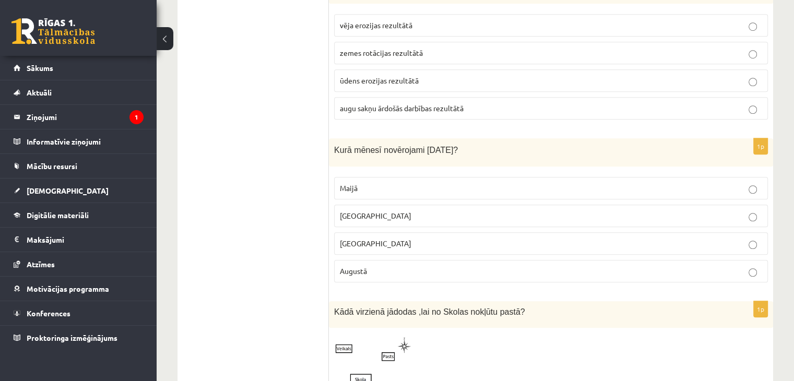
scroll to position [783, 0]
click at [375, 209] on p "Jūnijā" at bounding box center [551, 214] width 422 height 11
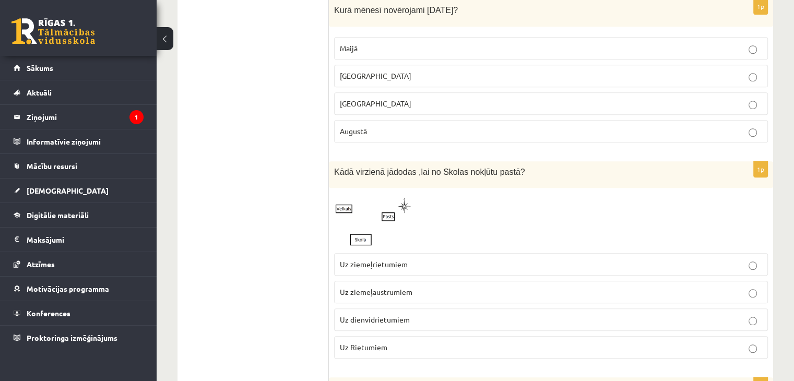
scroll to position [939, 0]
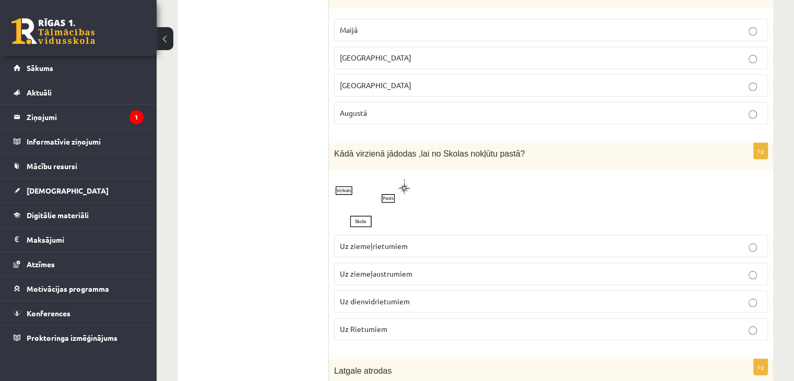
click at [365, 273] on p "Uz ziemeļaustrumiem" at bounding box center [551, 273] width 422 height 11
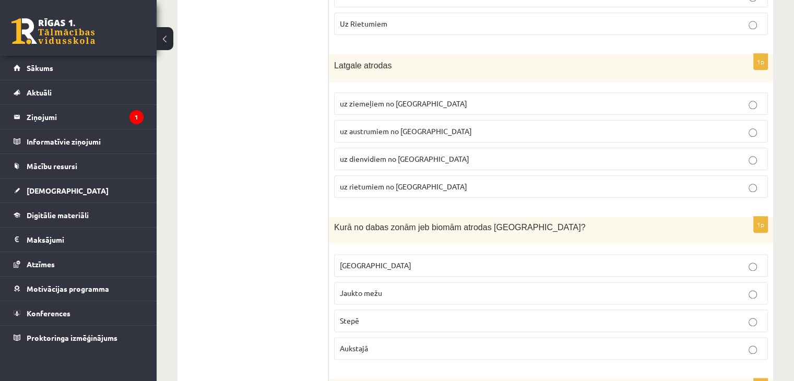
scroll to position [1253, 0]
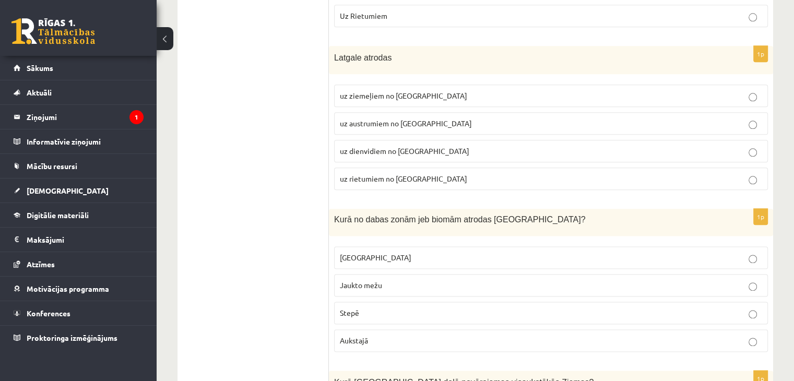
click at [354, 119] on span "uz austrumiem no Kurzemes" at bounding box center [406, 122] width 132 height 9
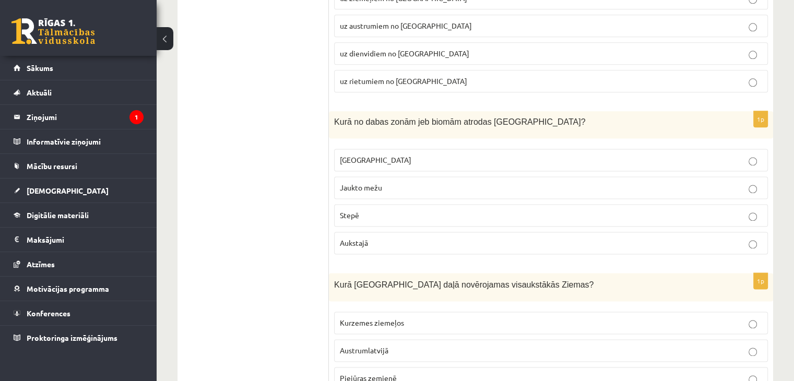
scroll to position [1357, 0]
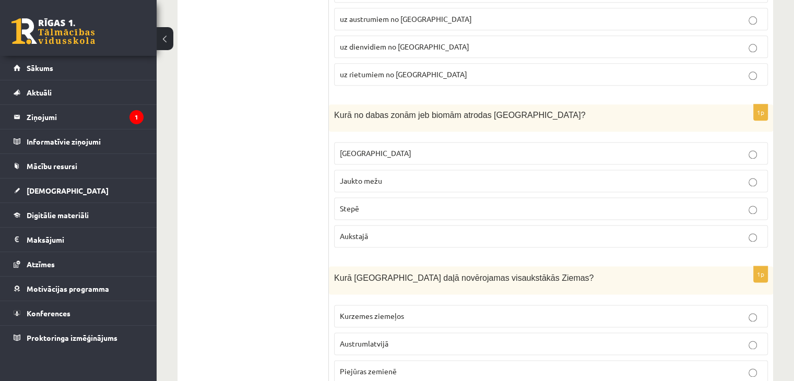
click at [380, 176] on span "Jaukto mežu" at bounding box center [361, 180] width 42 height 9
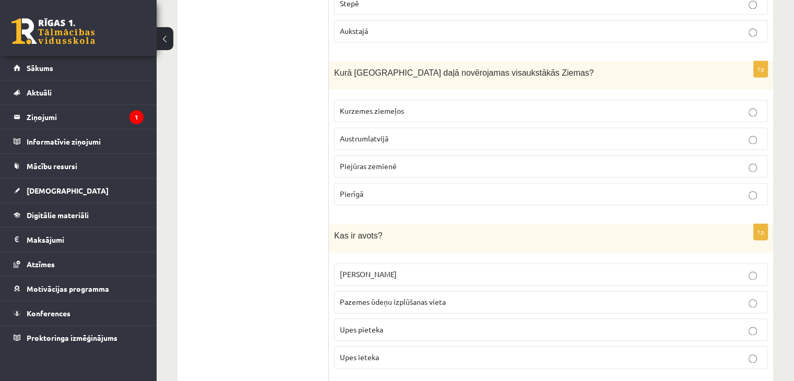
scroll to position [1566, 0]
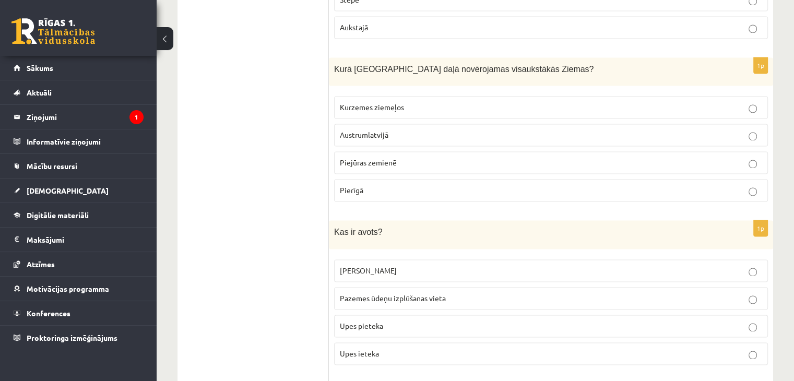
click at [366, 130] on span "Austrumlatvijā" at bounding box center [364, 134] width 49 height 9
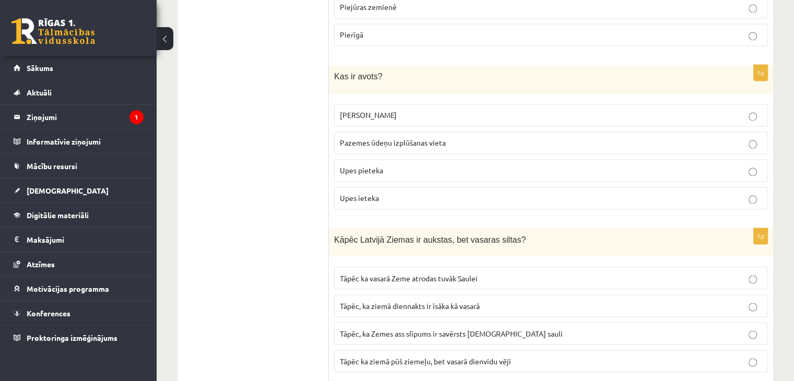
scroll to position [1722, 0]
click at [362, 137] on span "Pazemes ūdeņu izplūšanas vieta" at bounding box center [393, 141] width 106 height 9
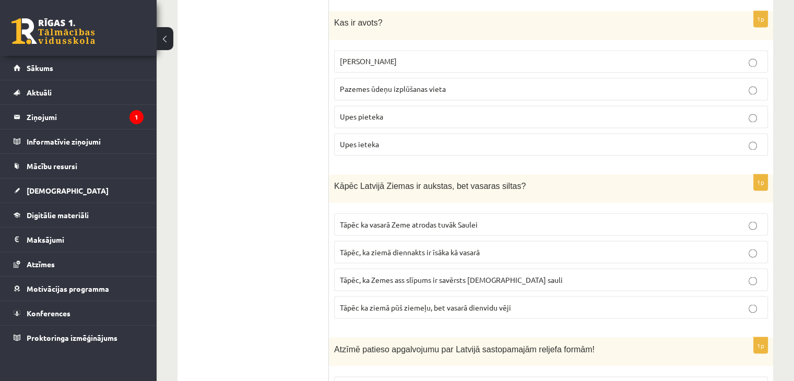
scroll to position [1827, 0]
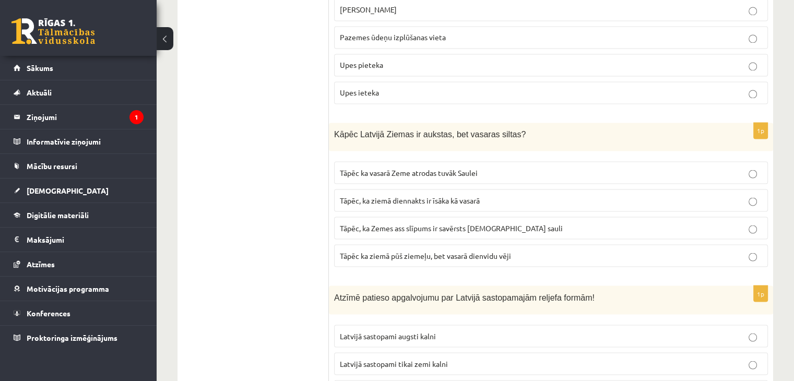
click at [411, 223] on span "Tāpēc, ka Zemes ass slīpums ir savērsts pret sauli" at bounding box center [451, 227] width 223 height 9
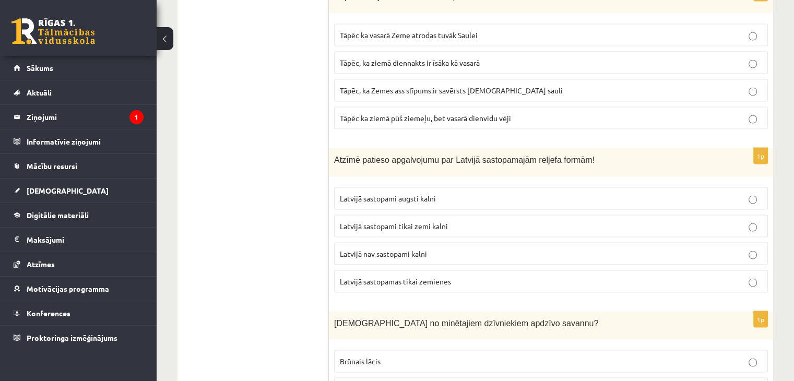
scroll to position [1983, 0]
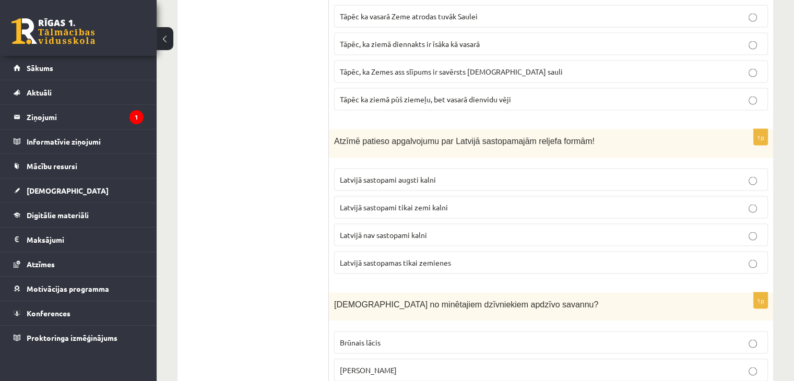
click at [351, 202] on span "Latvijā sastopami tikai zemi kalni" at bounding box center [394, 206] width 108 height 9
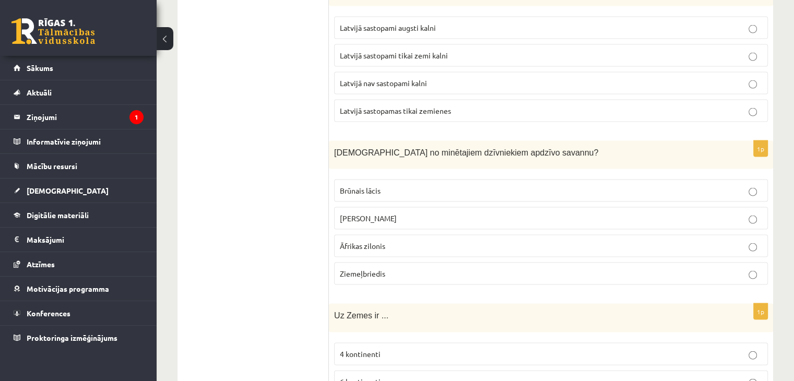
scroll to position [2140, 0]
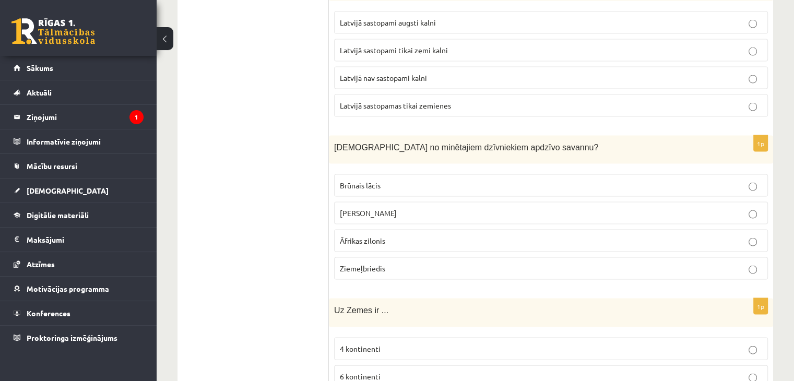
click at [353, 236] on span "Āfrikas zilonis" at bounding box center [362, 240] width 45 height 9
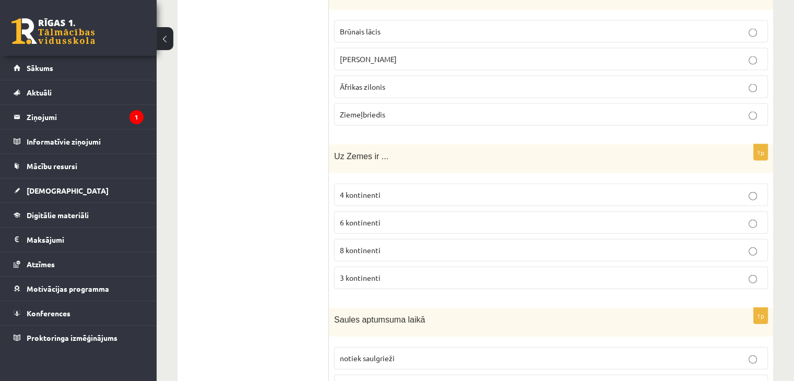
scroll to position [2296, 0]
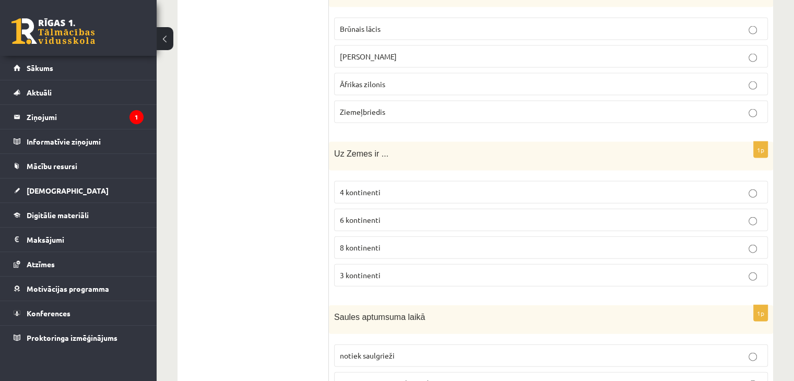
click at [357, 209] on label "6 kontinenti" at bounding box center [551, 220] width 434 height 22
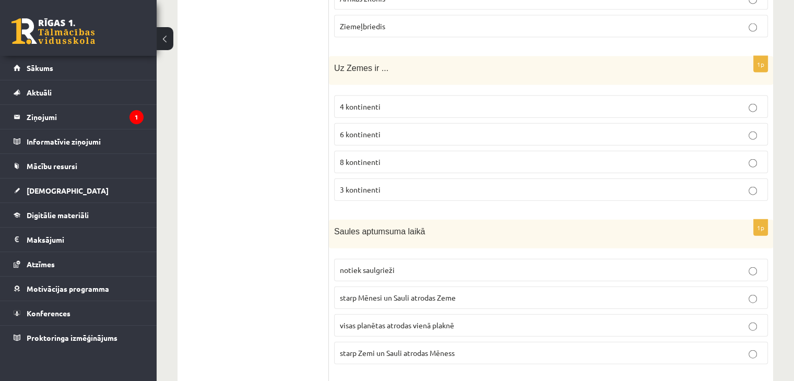
scroll to position [2401, 0]
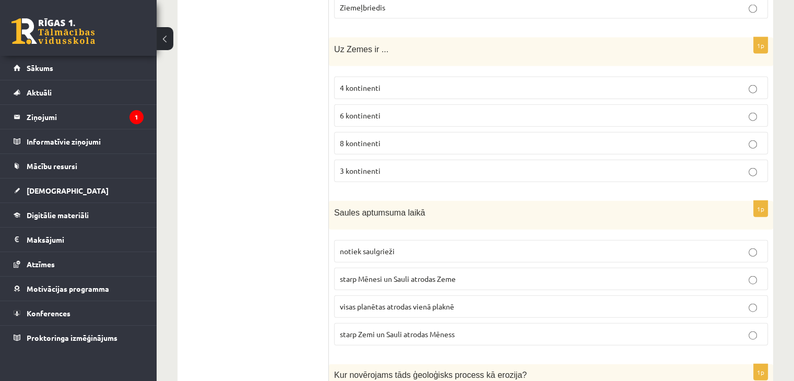
click at [362, 246] on span "notiek saulgrieži" at bounding box center [367, 250] width 55 height 9
click at [356, 274] on span "starp Mēnesi un Sauli atrodas Zeme" at bounding box center [398, 278] width 116 height 9
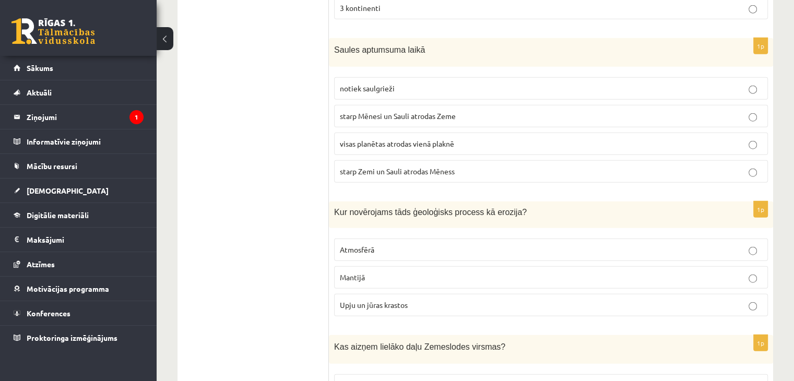
scroll to position [2610, 0]
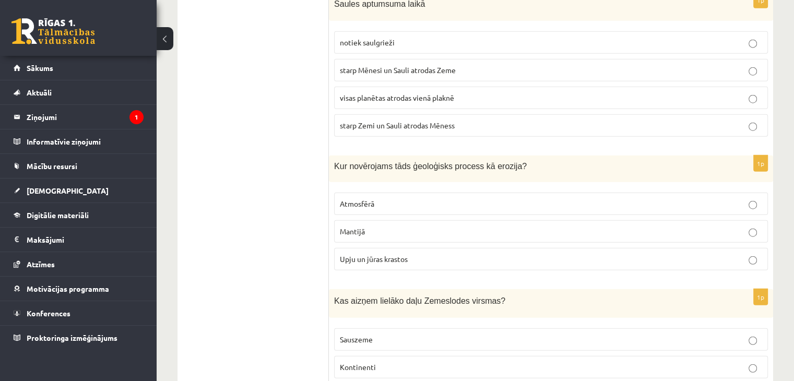
click at [390, 254] on p "Upju un jūras krastos" at bounding box center [551, 259] width 422 height 11
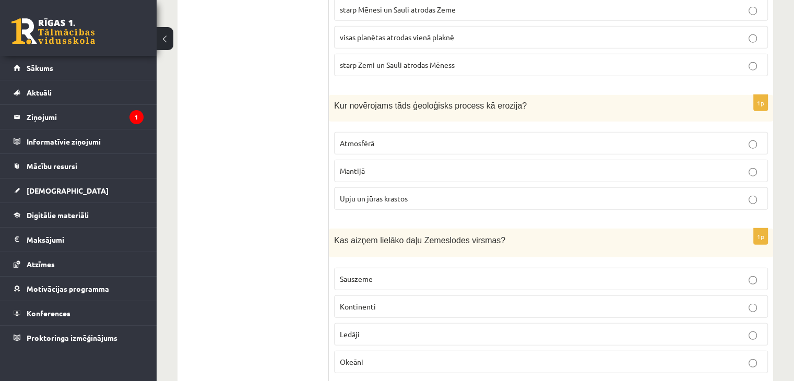
scroll to position [2714, 0]
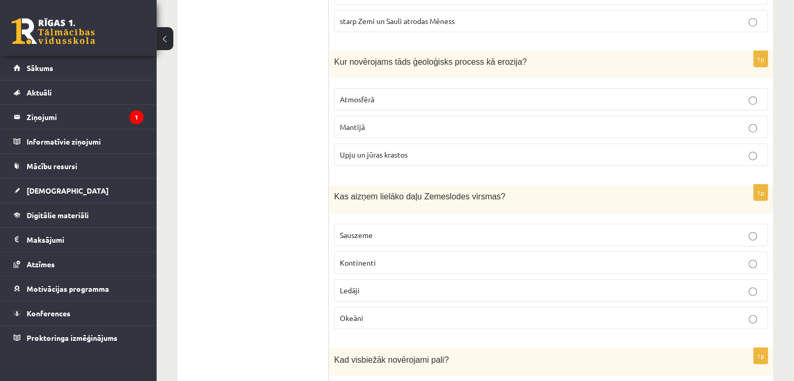
click at [360, 313] on span "Okeāni" at bounding box center [351, 317] width 23 height 9
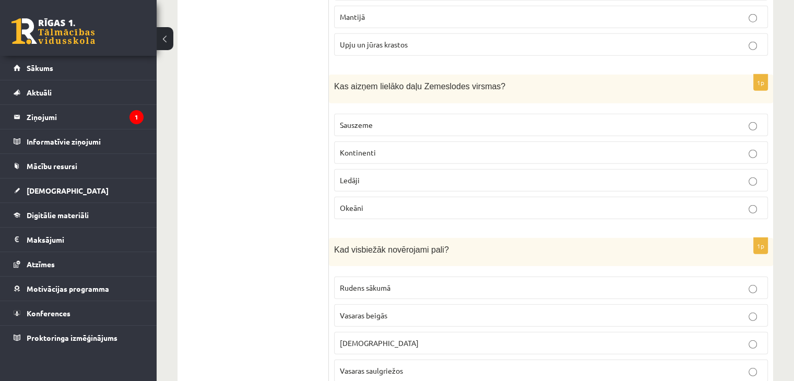
scroll to position [2871, 0]
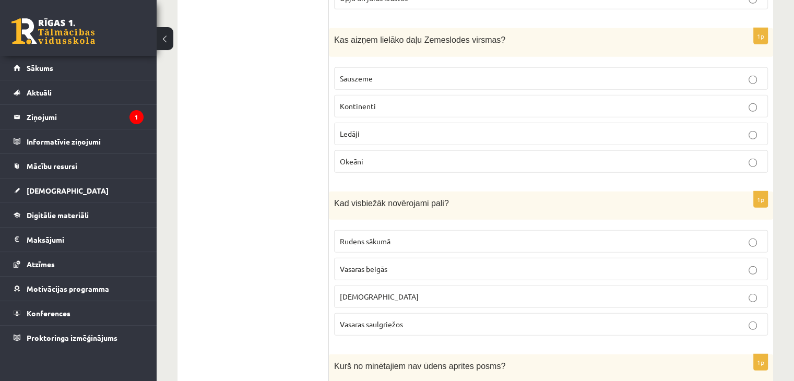
click at [360, 292] on span "Pavasarī" at bounding box center [379, 296] width 79 height 9
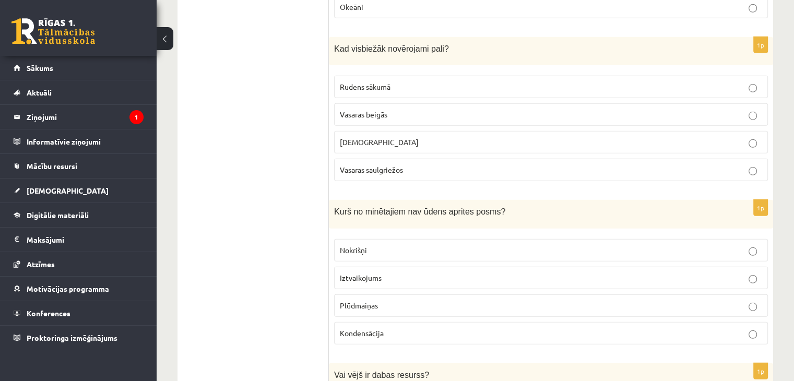
scroll to position [3027, 0]
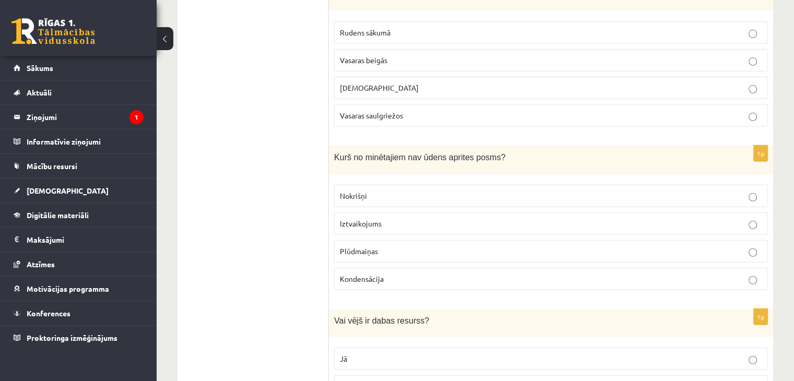
click at [369, 246] on span "Plūdmaiņas" at bounding box center [359, 250] width 38 height 9
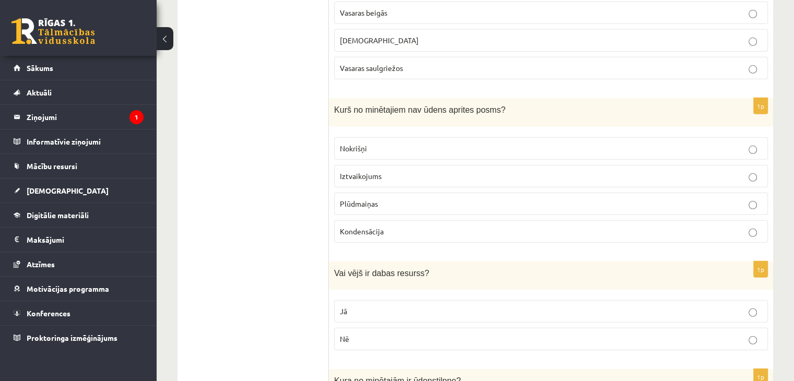
scroll to position [3184, 0]
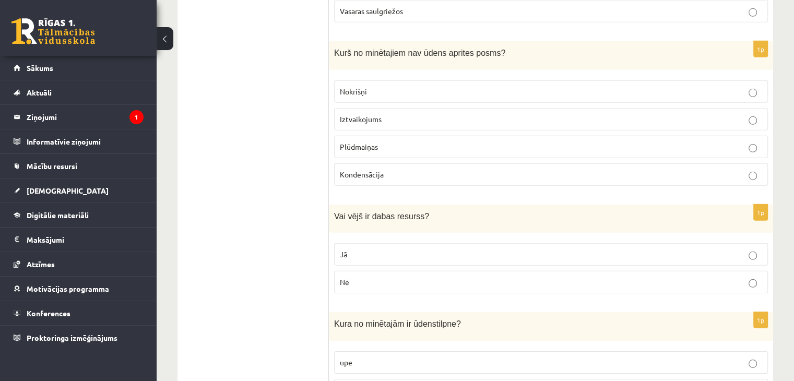
click at [368, 249] on p "Jā" at bounding box center [551, 254] width 422 height 11
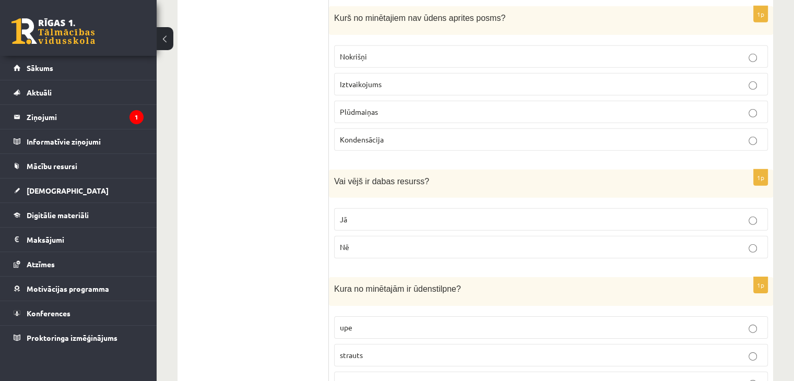
scroll to position [3288, 0]
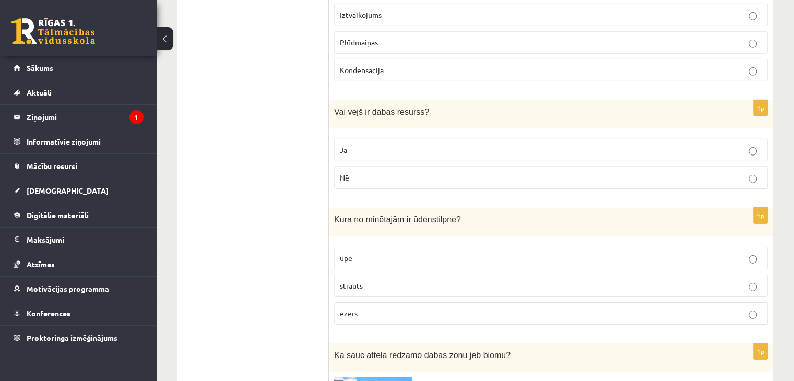
click at [377, 308] on p "ezers" at bounding box center [551, 313] width 422 height 11
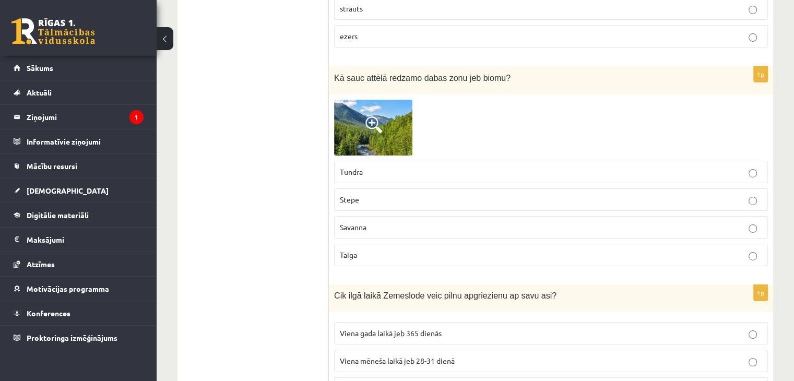
scroll to position [3549, 0]
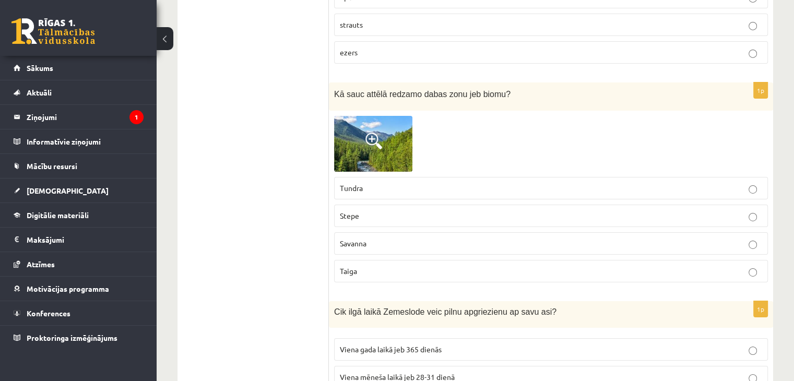
click at [359, 132] on img at bounding box center [373, 144] width 78 height 56
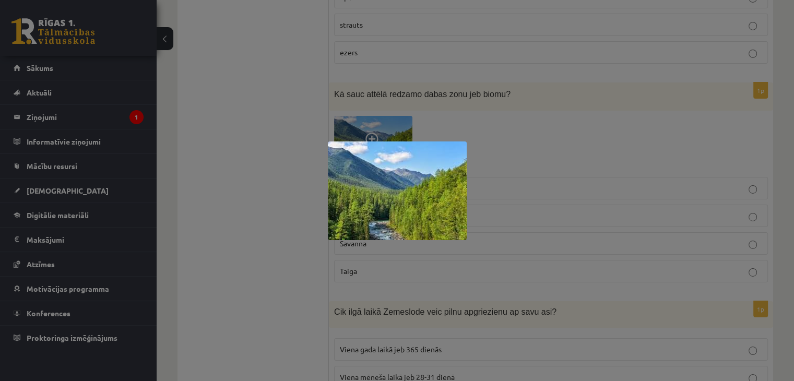
click at [282, 153] on div at bounding box center [397, 190] width 794 height 381
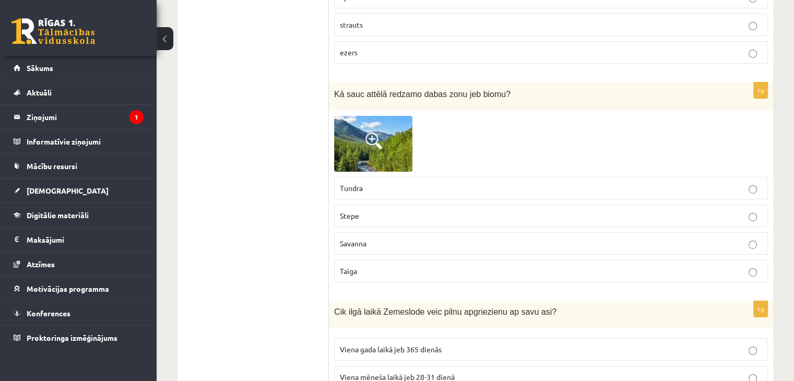
click at [342, 183] on span "Tundra" at bounding box center [351, 187] width 23 height 9
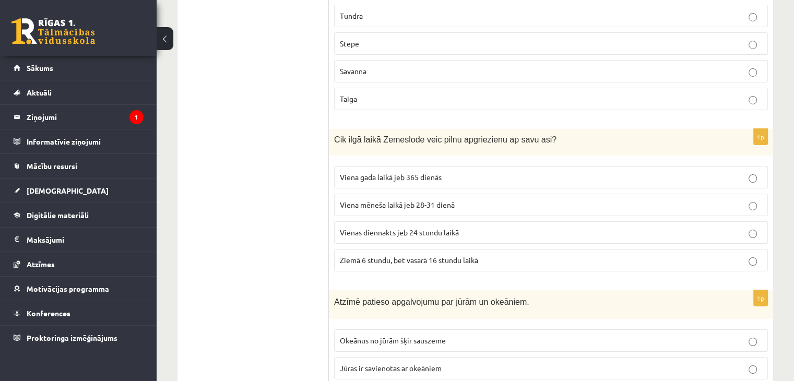
scroll to position [3706, 0]
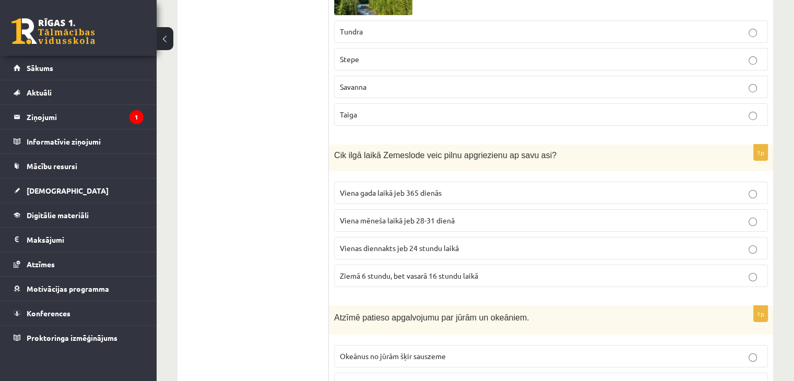
click at [377, 243] on span "Vienas diennakts jeb 24 stundu laikā" at bounding box center [399, 247] width 119 height 9
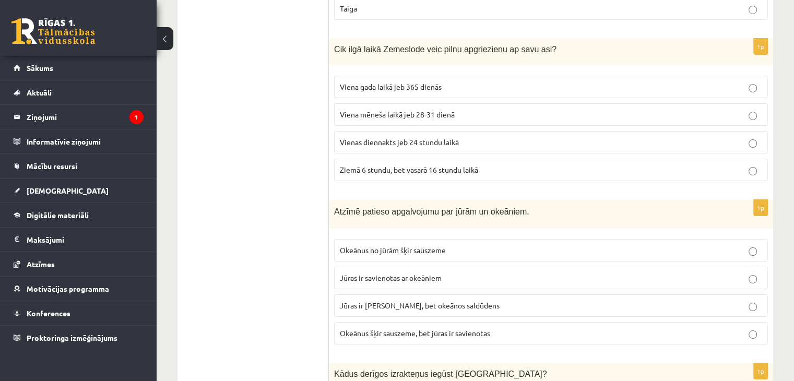
scroll to position [3862, 0]
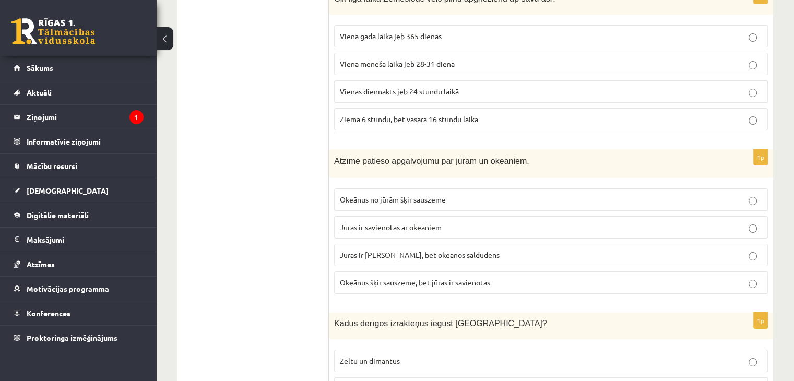
click at [365, 222] on span "Jūras ir savienotas ar okeāniem" at bounding box center [391, 226] width 102 height 9
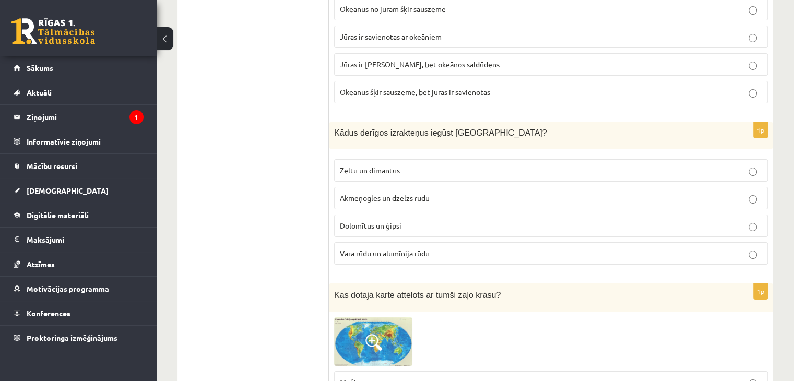
scroll to position [4071, 0]
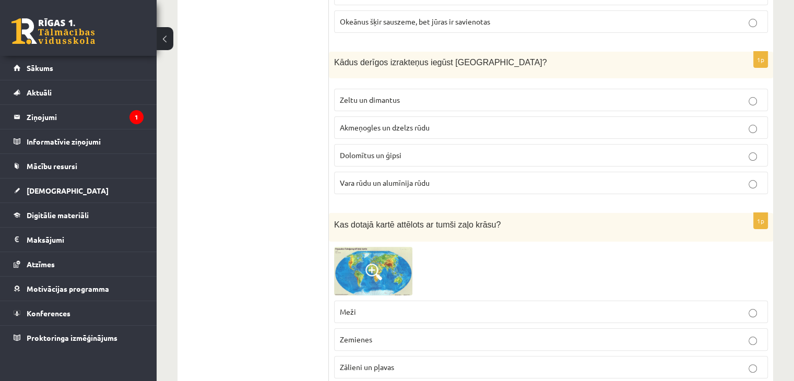
click at [363, 150] on span "Dolomītus un ģipsi" at bounding box center [371, 154] width 62 height 9
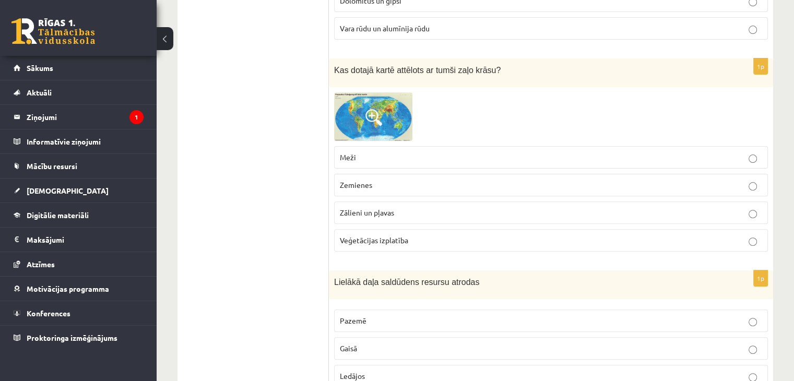
scroll to position [4280, 0]
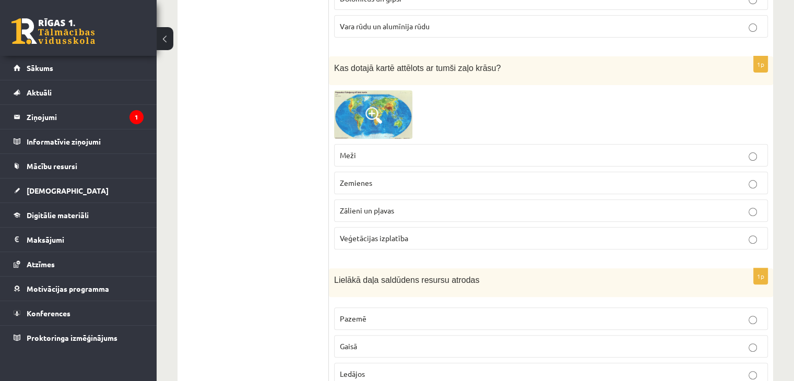
click at [364, 97] on img at bounding box center [373, 114] width 78 height 49
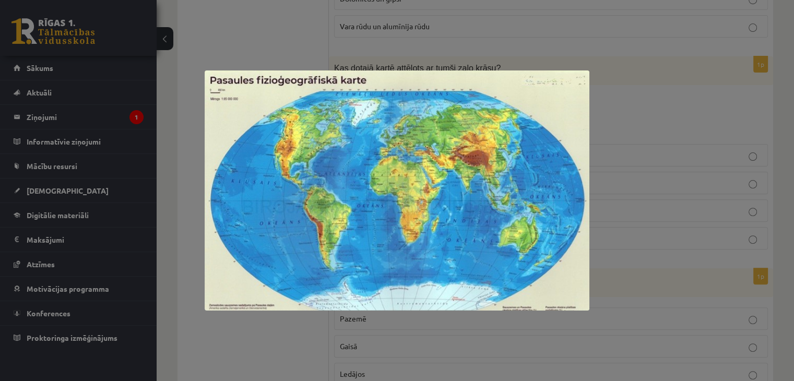
click at [685, 170] on div at bounding box center [397, 190] width 794 height 381
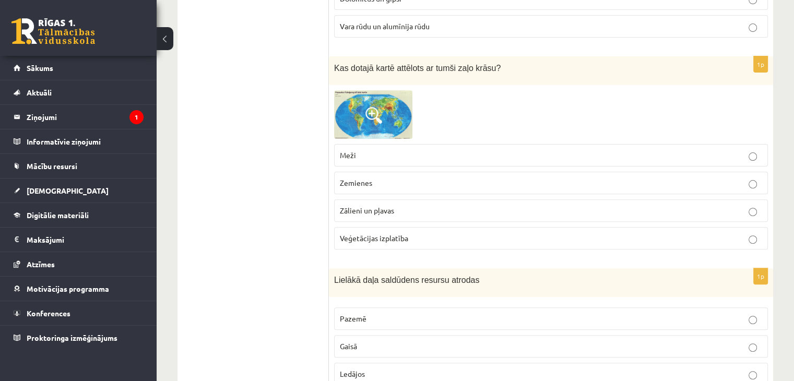
click at [386, 90] on img at bounding box center [373, 114] width 78 height 49
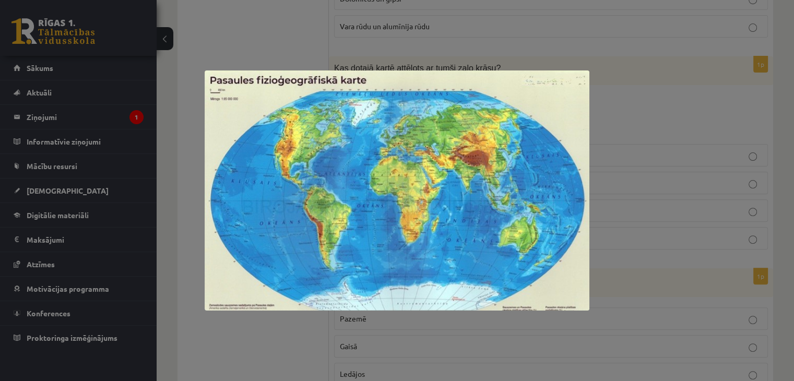
click at [336, 53] on div at bounding box center [397, 190] width 794 height 381
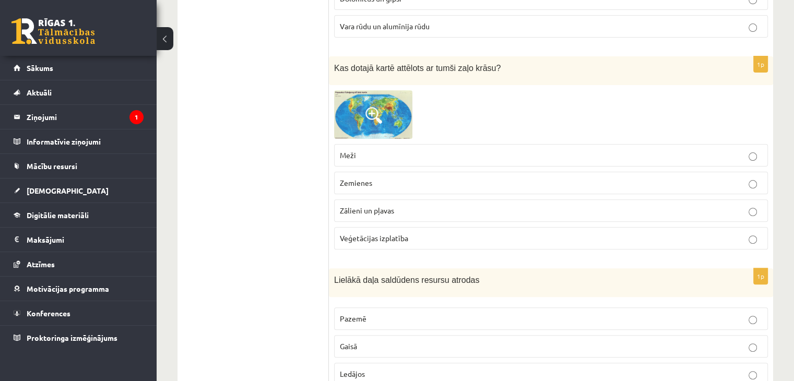
click at [364, 150] on p "Meži" at bounding box center [551, 155] width 422 height 11
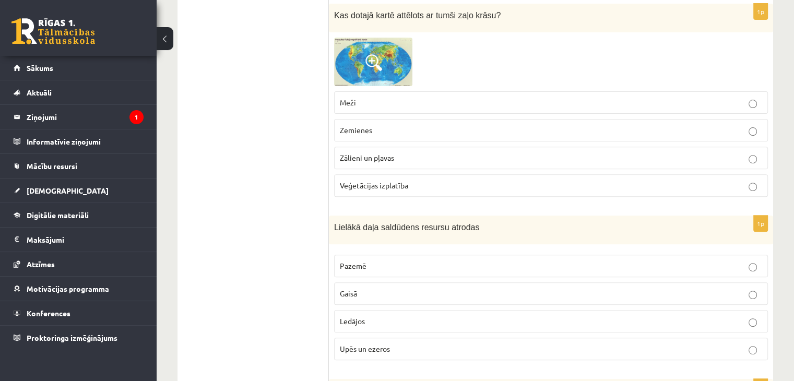
scroll to position [4436, 0]
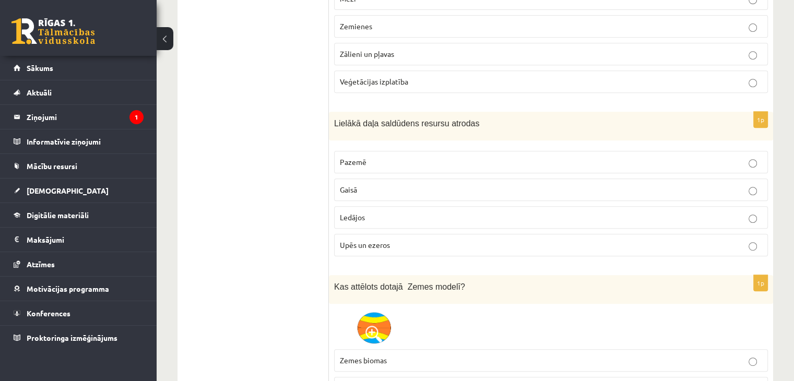
click at [357, 206] on label "Ledājos" at bounding box center [551, 217] width 434 height 22
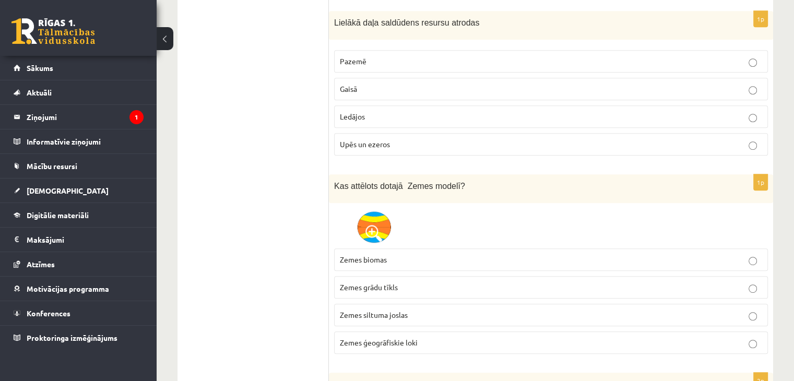
scroll to position [4541, 0]
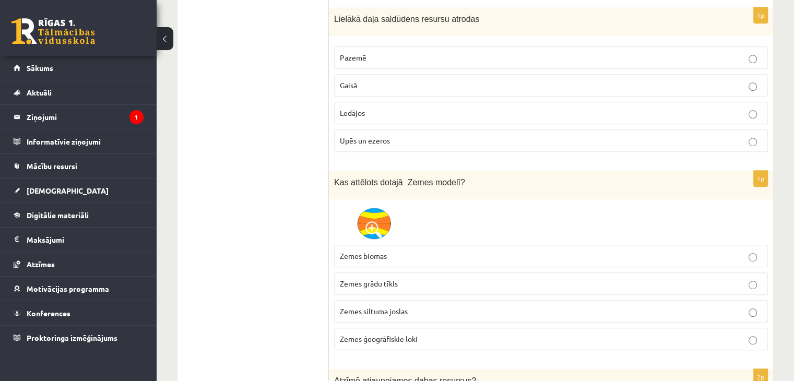
click at [357, 279] on span "Zemes grādu tīkls" at bounding box center [369, 283] width 58 height 9
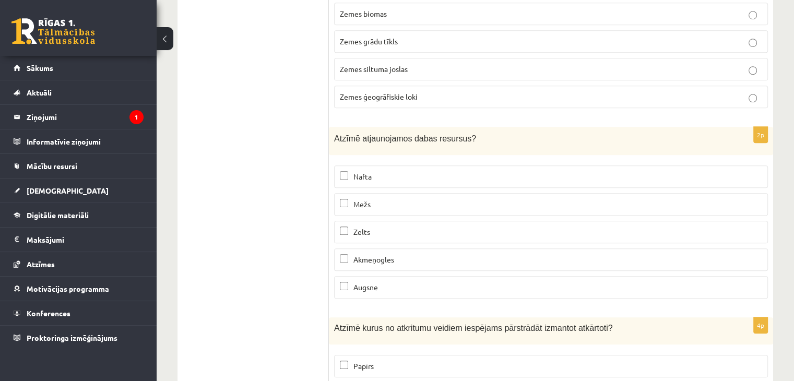
scroll to position [4802, 0]
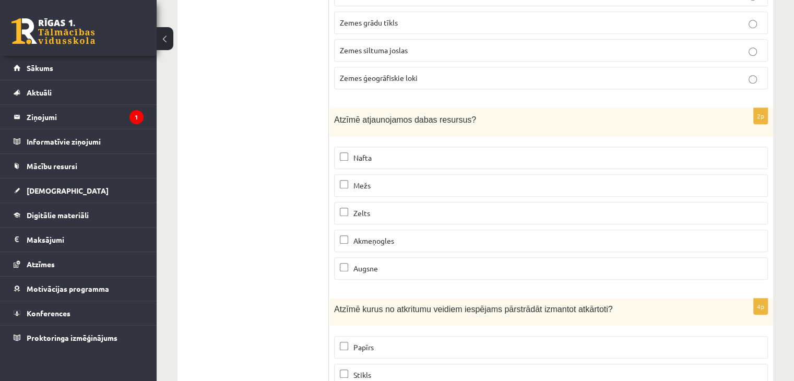
click at [352, 180] on p "Mežs" at bounding box center [551, 185] width 422 height 11
click at [363, 264] on span "Augsne" at bounding box center [365, 268] width 25 height 9
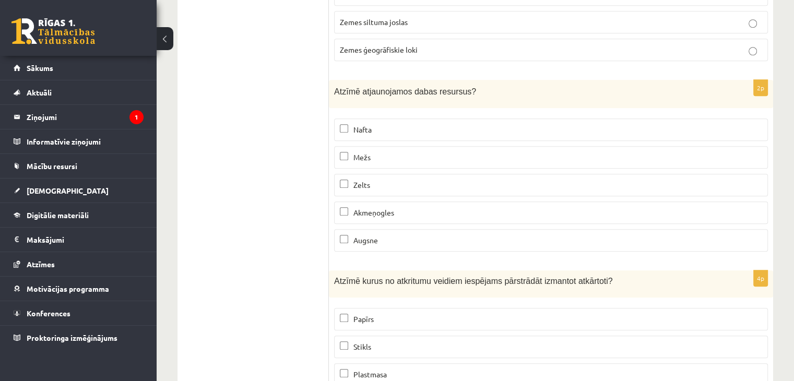
scroll to position [4875, 0]
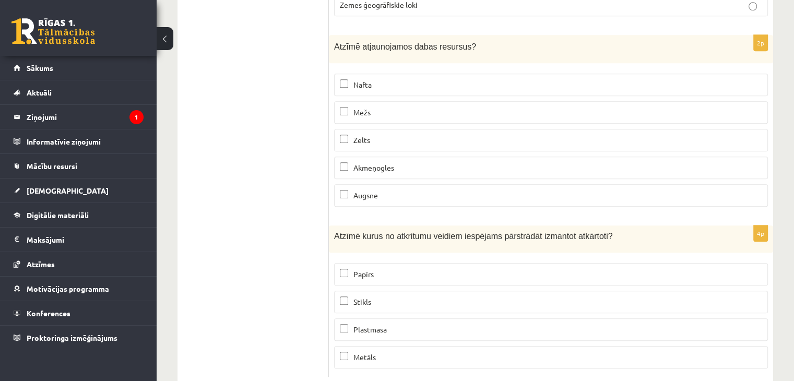
drag, startPoint x: 420, startPoint y: 253, endPoint x: 411, endPoint y: 268, distance: 17.5
click at [419, 263] on label "Papīrs" at bounding box center [551, 274] width 434 height 22
click at [410, 296] on p "Stikls" at bounding box center [551, 301] width 422 height 11
click at [411, 346] on label "Metāls" at bounding box center [551, 357] width 434 height 22
click at [399, 324] on p "Plastmasa" at bounding box center [551, 329] width 422 height 11
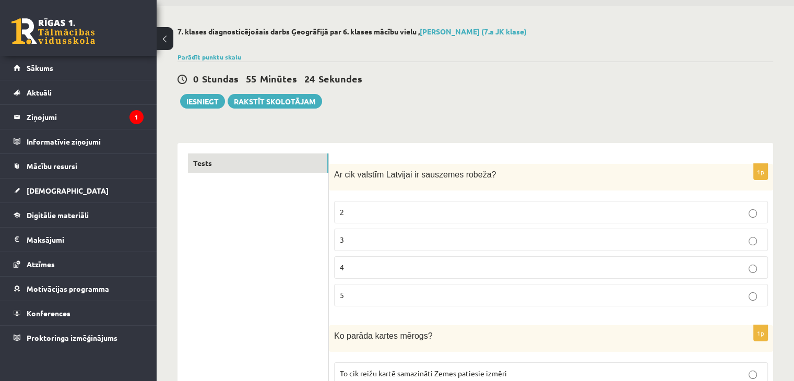
scroll to position [52, 0]
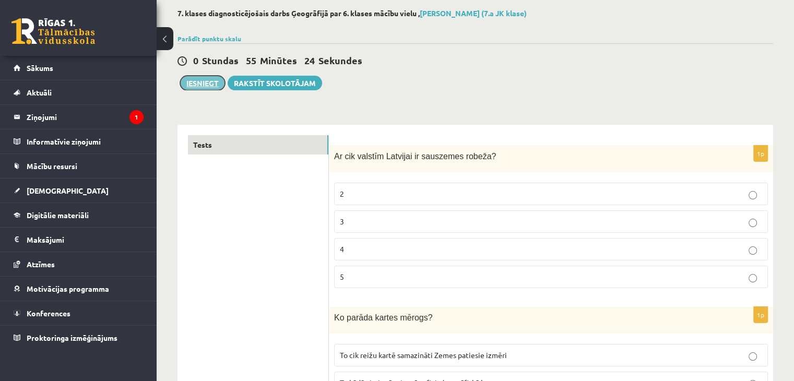
click at [196, 85] on button "Iesniegt" at bounding box center [202, 83] width 45 height 15
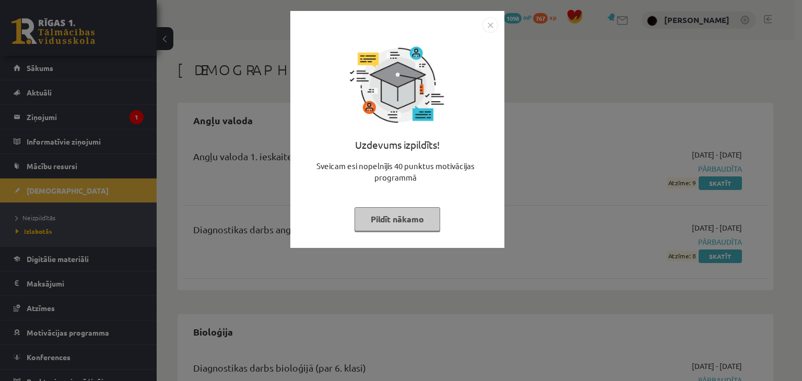
click at [522, 100] on div "Uzdevums izpildīts! Sveicam esi nopelnījis 40 punktus motivācijas programmā Pil…" at bounding box center [401, 190] width 802 height 381
